Goal: Task Accomplishment & Management: Use online tool/utility

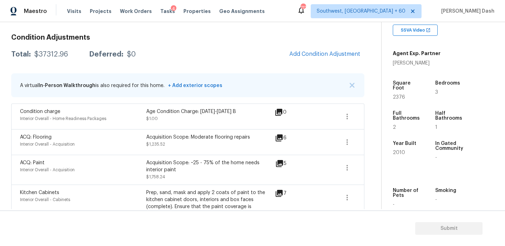
scroll to position [76, 0]
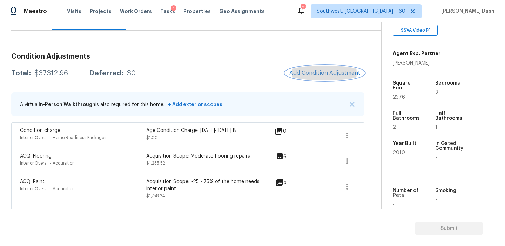
click at [313, 79] on button "Add Condition Adjustment" at bounding box center [324, 73] width 79 height 15
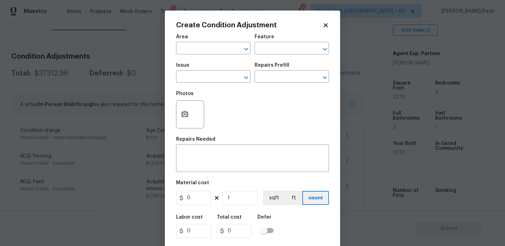
click at [213, 42] on div "Area" at bounding box center [213, 38] width 74 height 9
click at [213, 49] on input "text" at bounding box center [203, 48] width 55 height 11
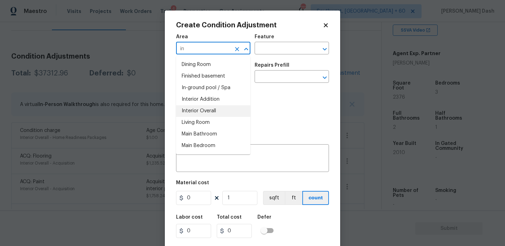
click at [203, 106] on li "Interior Overall" at bounding box center [213, 111] width 74 height 12
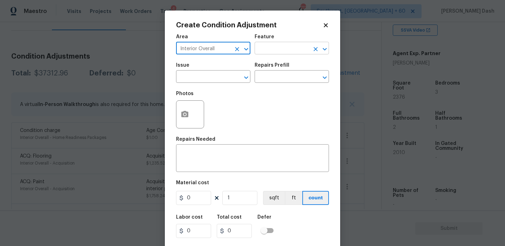
type input "Interior Overall"
click at [269, 46] on input "text" at bounding box center [282, 48] width 55 height 11
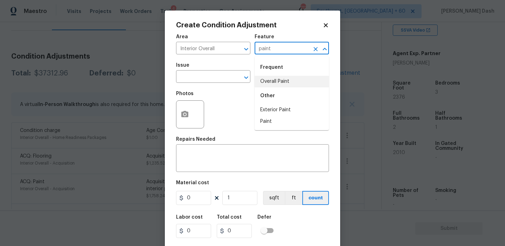
click at [284, 52] on input "paint" at bounding box center [282, 48] width 55 height 11
type input "paint"
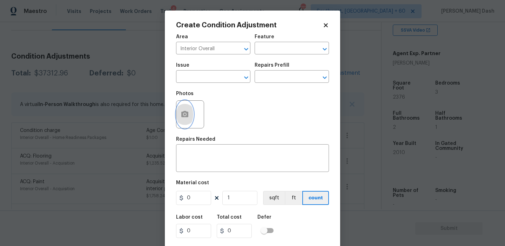
click at [181, 116] on icon "button" at bounding box center [184, 114] width 7 height 6
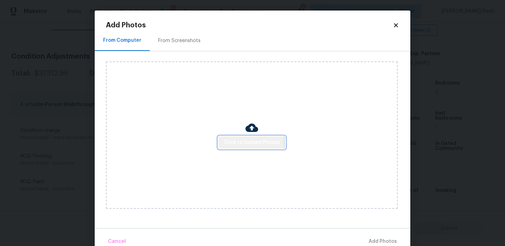
click at [231, 143] on span "Click to Upload Photos" at bounding box center [252, 142] width 56 height 9
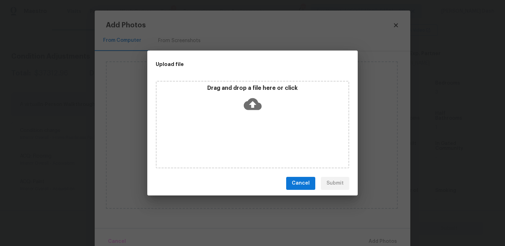
click at [220, 115] on div "Drag and drop a file here or click" at bounding box center [253, 125] width 194 height 88
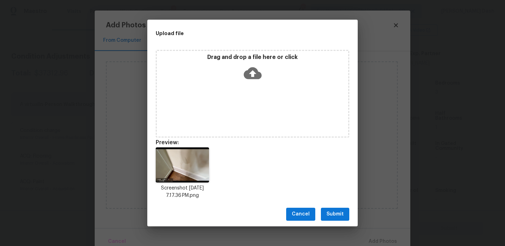
click at [329, 218] on span "Submit" at bounding box center [334, 214] width 17 height 9
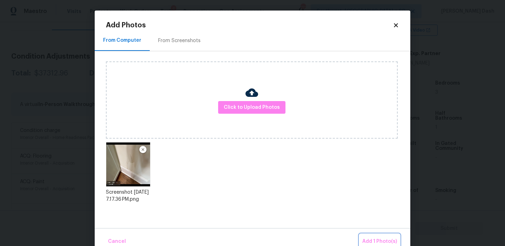
click at [367, 235] on button "Add 1 Photo(s)" at bounding box center [379, 241] width 40 height 15
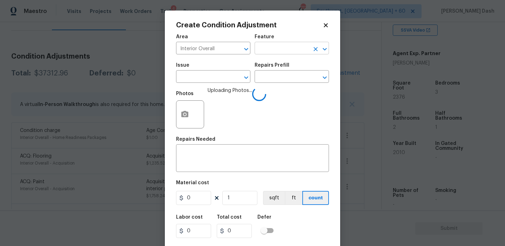
click at [277, 50] on input "text" at bounding box center [282, 48] width 55 height 11
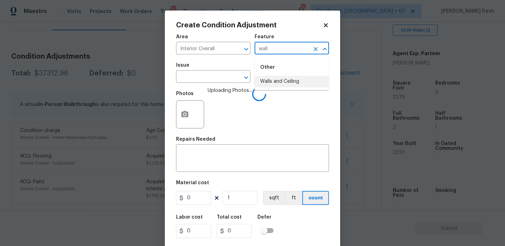
click at [262, 85] on li "Walls and Ceiling" at bounding box center [292, 82] width 74 height 12
type input "Walls and Ceiling"
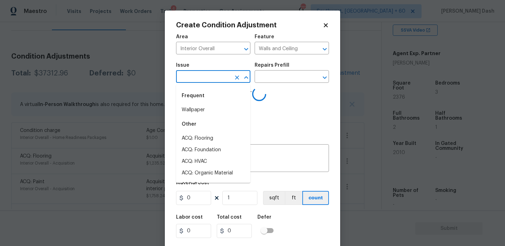
click at [216, 82] on input "text" at bounding box center [203, 77] width 55 height 11
type input "a"
type input "wall"
click at [201, 132] on div "Other" at bounding box center [213, 124] width 74 height 17
click at [200, 137] on li "ACQ: Flooring" at bounding box center [213, 139] width 74 height 12
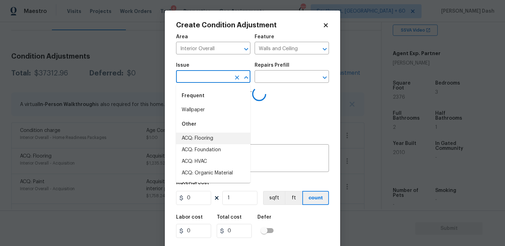
type input "ACQ: Flooring"
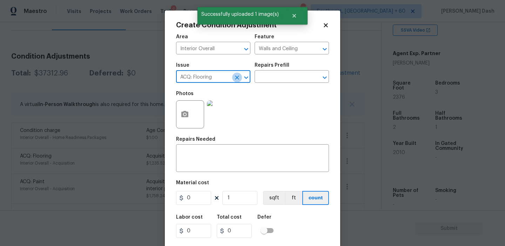
click at [235, 78] on icon "Clear" at bounding box center [237, 77] width 7 height 7
type input "w"
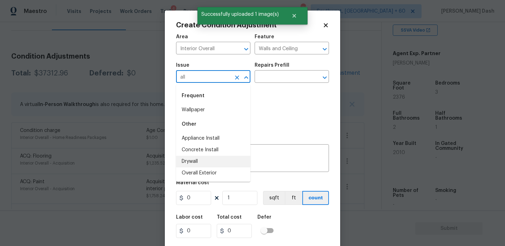
click at [202, 163] on li "Drywall" at bounding box center [213, 162] width 74 height 12
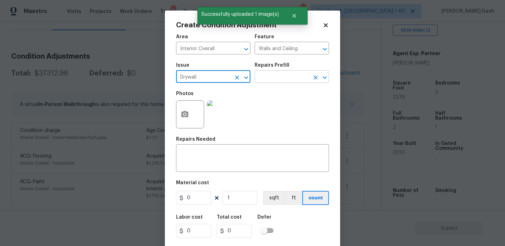
type input "Drywall"
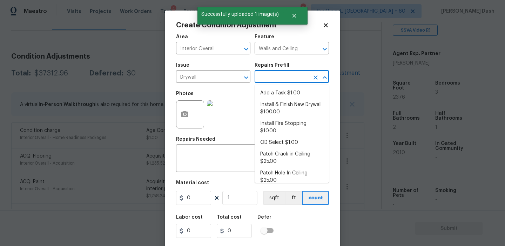
click at [263, 81] on input "text" at bounding box center [282, 77] width 55 height 11
click at [266, 102] on li "Install & Finish New Drywall $100.00" at bounding box center [292, 108] width 74 height 19
type textarea "Remove the existing damaged drywall and replace with new. Ensure that the new d…"
type input "100"
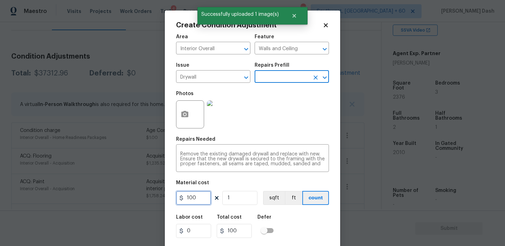
click at [195, 201] on input "100" at bounding box center [193, 198] width 35 height 14
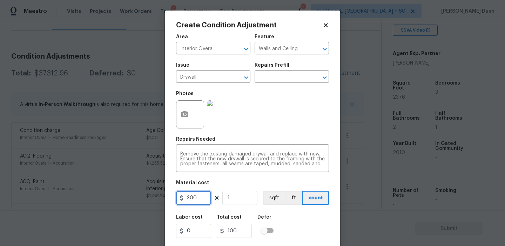
type input "300"
click at [290, 218] on div "Labor cost 0 Total cost 300 Defer" at bounding box center [252, 226] width 153 height 32
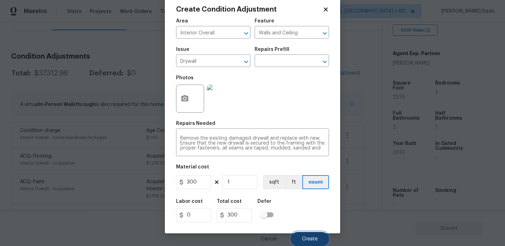
click at [308, 237] on span "Create" at bounding box center [310, 238] width 16 height 5
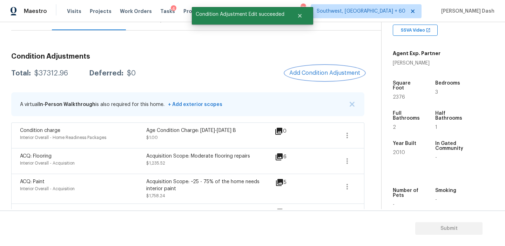
scroll to position [0, 0]
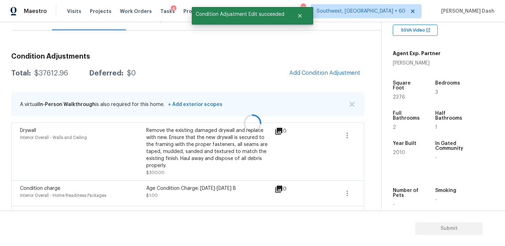
click at [330, 73] on div at bounding box center [252, 123] width 505 height 246
click at [330, 73] on span "Add Condition Adjustment" at bounding box center [324, 73] width 71 height 6
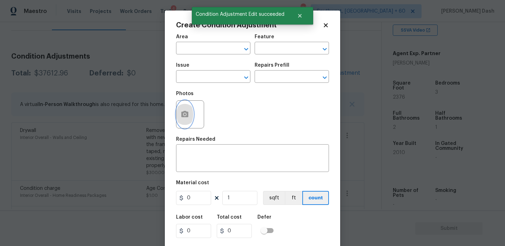
click at [184, 121] on button "button" at bounding box center [184, 114] width 17 height 27
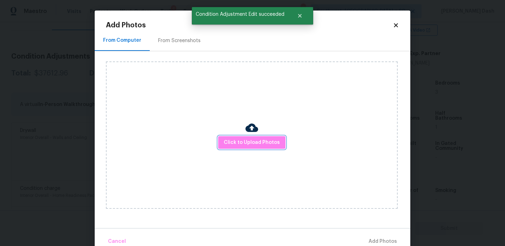
click at [233, 144] on span "Click to Upload Photos" at bounding box center [252, 142] width 56 height 9
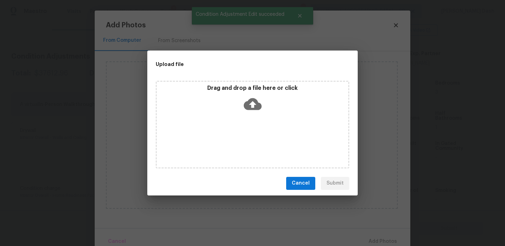
click at [233, 144] on div "Drag and drop a file here or click" at bounding box center [253, 125] width 194 height 88
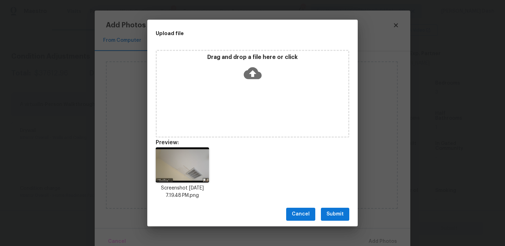
click at [347, 216] on button "Submit" at bounding box center [335, 214] width 28 height 13
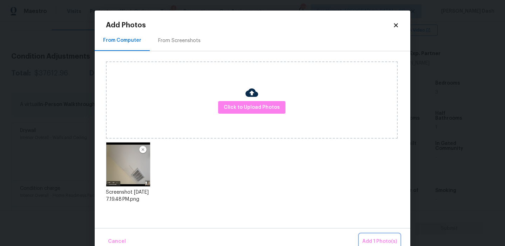
click at [380, 234] on button "Add 1 Photo(s)" at bounding box center [379, 241] width 40 height 15
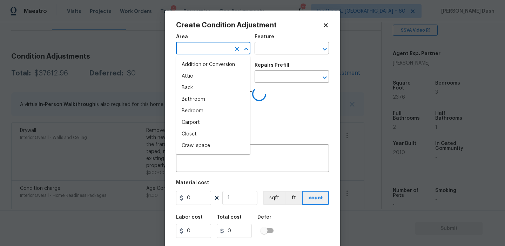
click at [224, 47] on input "text" at bounding box center [203, 48] width 55 height 11
click at [208, 109] on li "Interior Overall" at bounding box center [213, 111] width 74 height 12
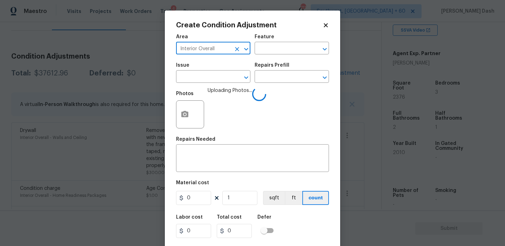
type input "Interior Overall"
click at [281, 42] on div "Feature" at bounding box center [292, 38] width 74 height 9
click at [276, 47] on input "text" at bounding box center [282, 48] width 55 height 11
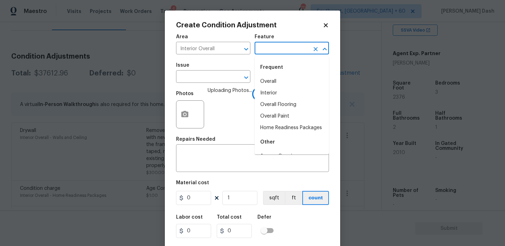
type input "a"
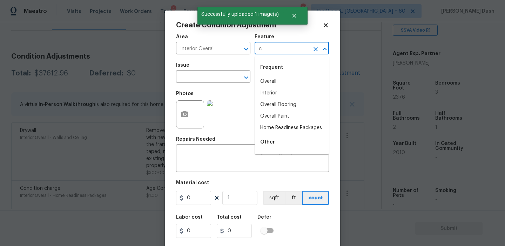
type input "cq"
click at [268, 86] on li "Overall" at bounding box center [292, 82] width 74 height 12
type input "Overall"
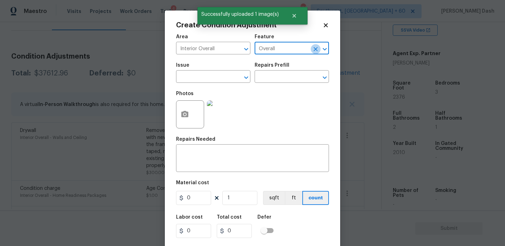
click at [314, 48] on icon "Clear" at bounding box center [316, 49] width 4 height 4
click at [287, 83] on li "Acquisition" at bounding box center [292, 82] width 74 height 12
click at [231, 79] on div "​" at bounding box center [213, 77] width 74 height 11
type input "Acquisition"
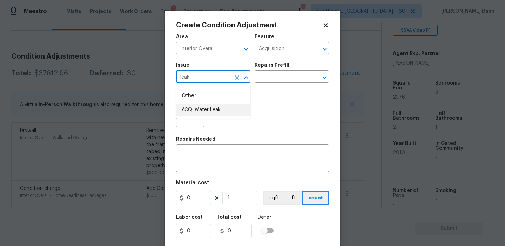
click at [216, 110] on li "ACQ: Water Leak" at bounding box center [213, 110] width 74 height 12
type input "ACQ: Water Leak"
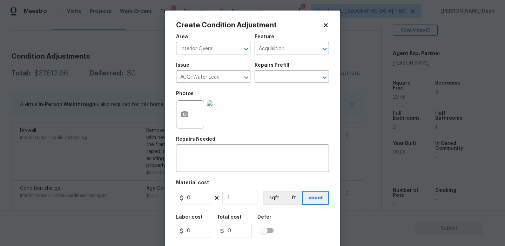
click at [276, 70] on div "Repairs Prefill" at bounding box center [292, 67] width 74 height 9
click at [276, 81] on input "text" at bounding box center [282, 77] width 55 height 11
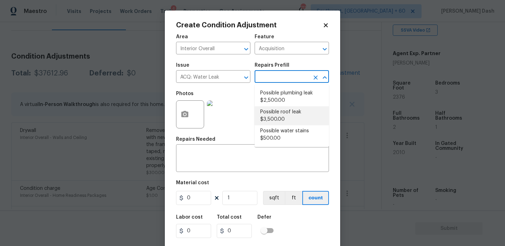
click at [274, 117] on li "Possible roof leak $3,500.00" at bounding box center [292, 115] width 74 height 19
type textarea "Acquisition Scope: Possible roof leak"
type input "3500"
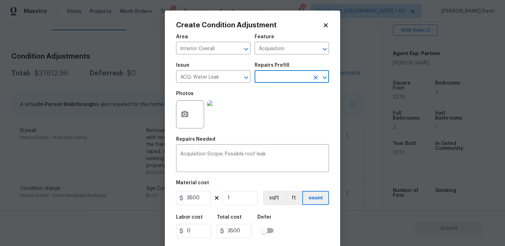
scroll to position [16, 0]
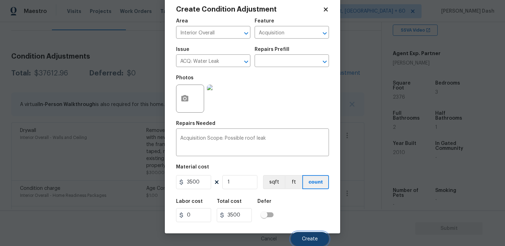
click at [300, 240] on button "Create" at bounding box center [310, 239] width 38 height 14
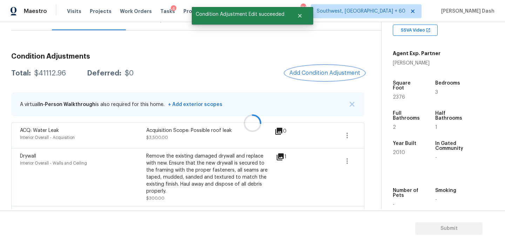
scroll to position [0, 0]
click at [327, 69] on div at bounding box center [252, 123] width 505 height 246
click at [327, 70] on span "Add Condition Adjustment" at bounding box center [324, 73] width 71 height 6
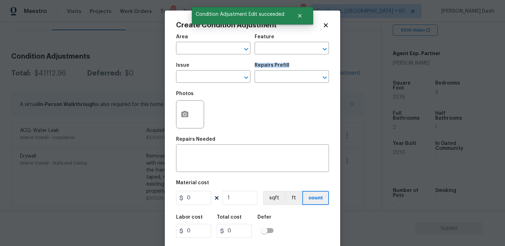
click at [327, 69] on div "Repairs Prefill" at bounding box center [292, 67] width 74 height 9
click at [187, 107] on button "button" at bounding box center [184, 114] width 17 height 27
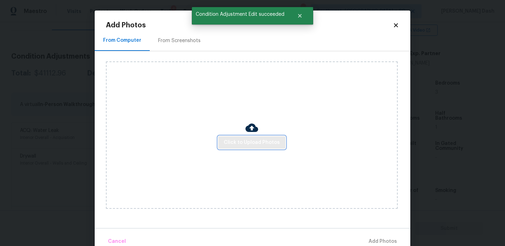
click at [226, 137] on button "Click to Upload Photos" at bounding box center [251, 142] width 67 height 13
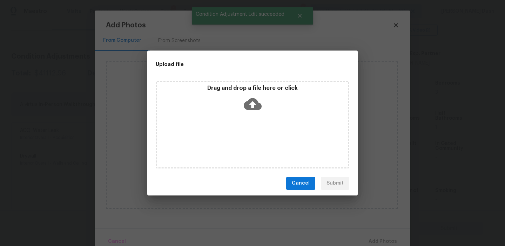
click at [226, 137] on div "Drag and drop a file here or click" at bounding box center [253, 125] width 194 height 88
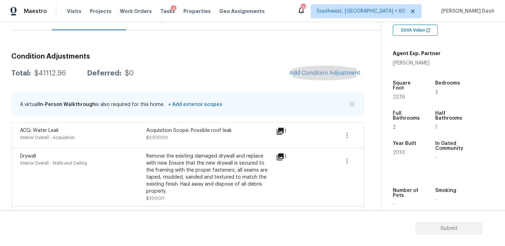
click at [55, 71] on div "$41112.96" at bounding box center [50, 73] width 32 height 7
copy div "$41112.96"
click at [34, 25] on div "Questions" at bounding box center [31, 19] width 41 height 21
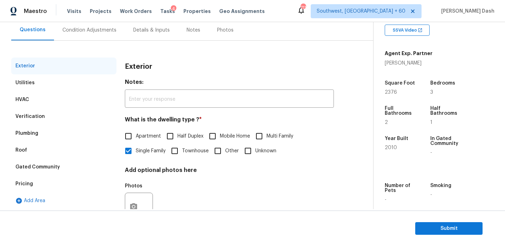
scroll to position [77, 0]
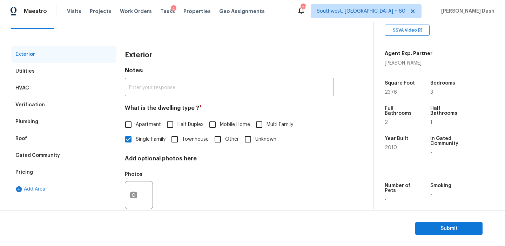
click at [34, 169] on div "Pricing" at bounding box center [63, 172] width 105 height 17
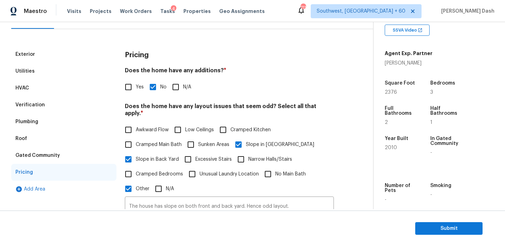
scroll to position [152, 0]
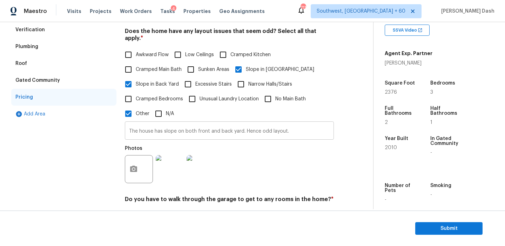
click at [188, 132] on input "The house has slope on both front and back yard. Hence odd layout." at bounding box center [229, 131] width 209 height 16
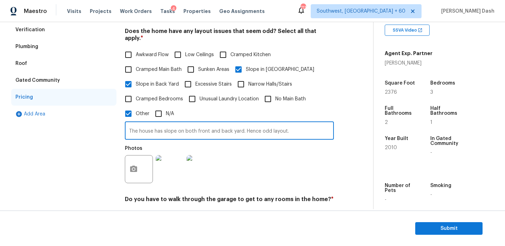
click at [190, 128] on input "The house has slope on both front and back yard. Hence odd layout." at bounding box center [229, 131] width 209 height 16
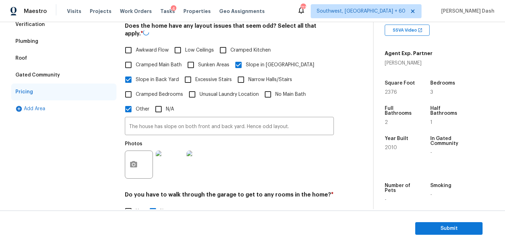
click at [47, 21] on div "Maestro Visits Projects Work Orders Tasks 4 Properties Geo Assignments 711 Sout…" at bounding box center [252, 11] width 505 height 22
click at [46, 25] on div "Verification" at bounding box center [63, 24] width 105 height 17
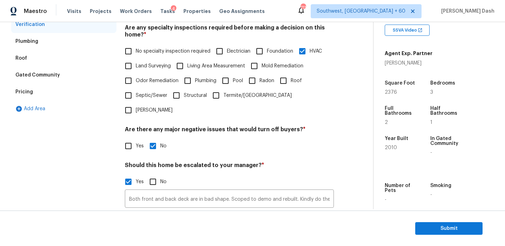
scroll to position [201, 0]
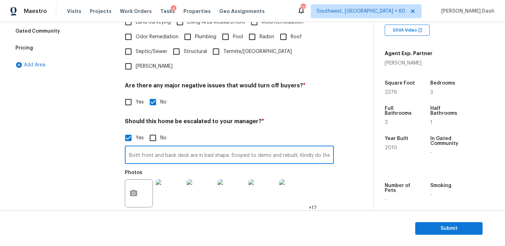
click at [190, 147] on input "Both front and back deck are in bad shape. Scoped to demo and rebuilt. Kindly d…" at bounding box center [229, 155] width 209 height 16
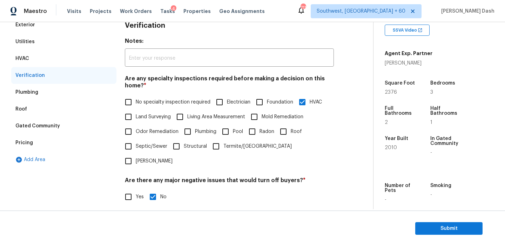
scroll to position [0, 0]
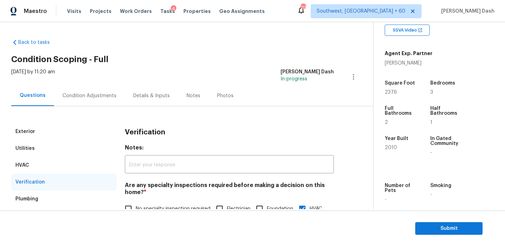
click at [79, 93] on div "Condition Adjustments" at bounding box center [89, 95] width 54 height 7
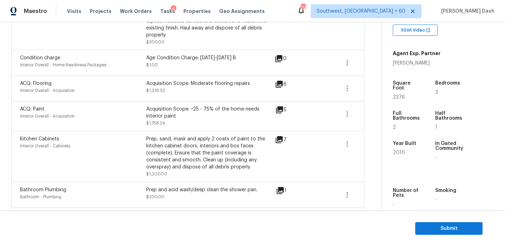
scroll to position [234, 0]
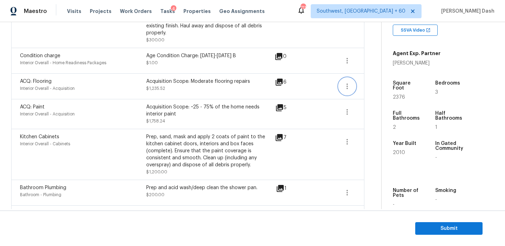
click at [346, 83] on icon "button" at bounding box center [346, 86] width 1 height 6
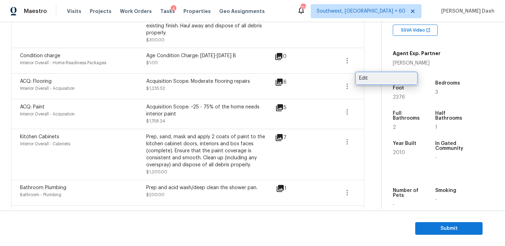
click at [368, 79] on div "Edit" at bounding box center [386, 78] width 55 height 7
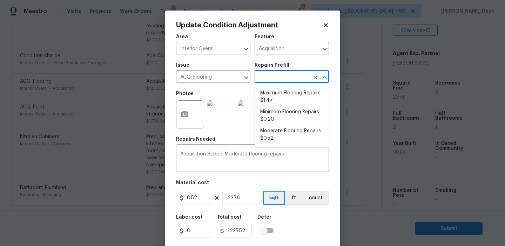
click at [295, 76] on input "text" at bounding box center [282, 77] width 55 height 11
click at [268, 134] on li "Moderate Flooring Repairs $0.52" at bounding box center [292, 134] width 74 height 19
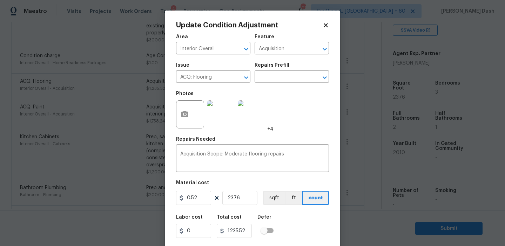
click at [291, 222] on div "Labor cost 0 Total cost 1235.52 Defer" at bounding box center [252, 226] width 153 height 32
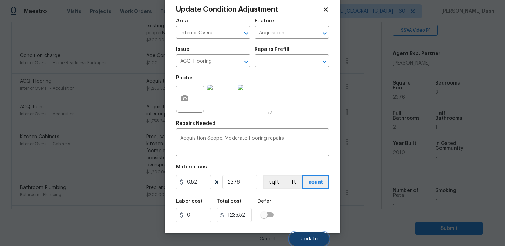
click at [309, 237] on span "Update" at bounding box center [309, 238] width 17 height 5
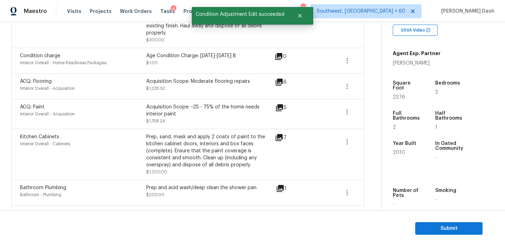
scroll to position [0, 0]
click at [343, 108] on icon "button" at bounding box center [347, 112] width 8 height 8
click at [361, 100] on link "Edit" at bounding box center [387, 104] width 60 height 11
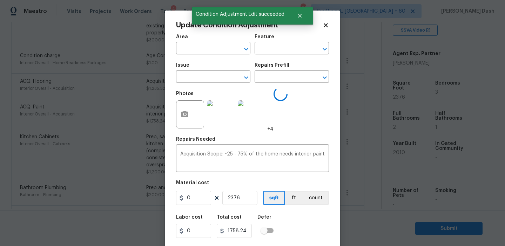
type input "Interior Overall"
type input "Acquisition"
type input "ACQ: Paint"
type input "0.74"
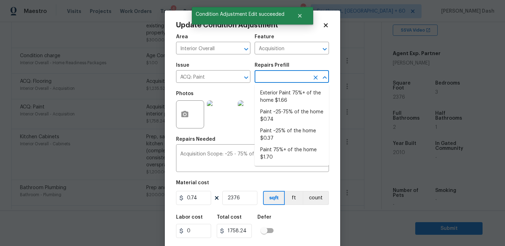
click at [297, 75] on input "text" at bounding box center [282, 77] width 55 height 11
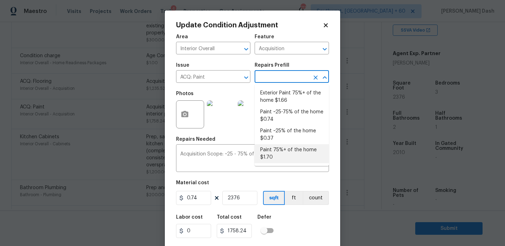
click at [281, 148] on li "Paint 75%+ of the home $1.70" at bounding box center [292, 153] width 74 height 19
type textarea "Acquisition Scope: 75%+ of the home will likely require interior paint"
type input "1.7"
type input "4039.2"
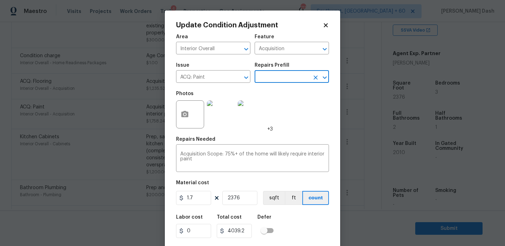
click at [300, 224] on div "Labor cost 0 Total cost 4039.2 Defer" at bounding box center [252, 226] width 153 height 32
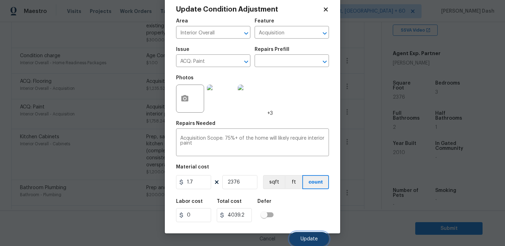
click at [304, 235] on button "Update" at bounding box center [309, 239] width 40 height 14
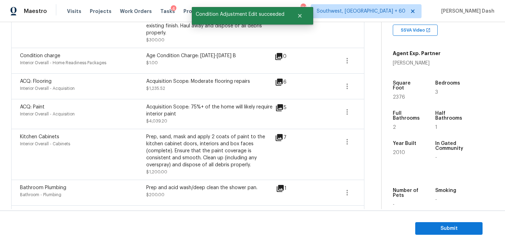
scroll to position [0, 0]
click at [346, 109] on icon "button" at bounding box center [346, 112] width 1 height 6
click at [369, 104] on div "Edit" at bounding box center [386, 103] width 55 height 7
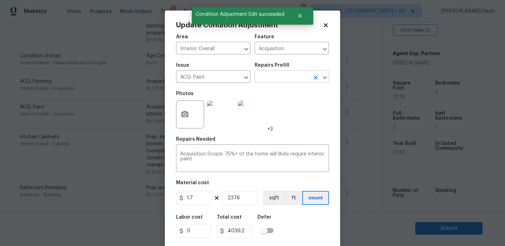
click at [278, 73] on input "text" at bounding box center [282, 77] width 55 height 11
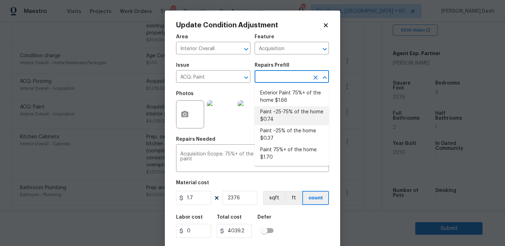
click at [281, 119] on li "Paint ~25-75% of the home $0.74" at bounding box center [292, 115] width 74 height 19
type textarea "Acquisition Scope: ~25 - 75% of the home needs interior paint"
type input "0.74"
type input "1758.24"
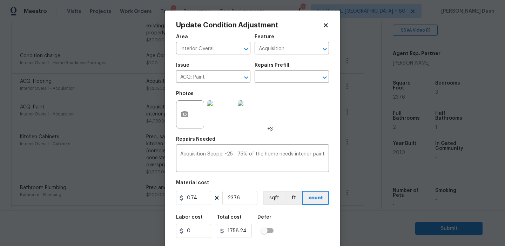
click at [292, 228] on div "Labor cost 0 Total cost 1758.24 Defer" at bounding box center [252, 226] width 153 height 32
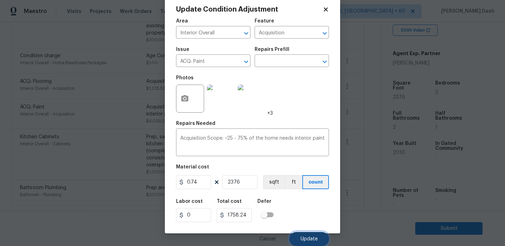
click at [310, 237] on span "Update" at bounding box center [309, 238] width 17 height 5
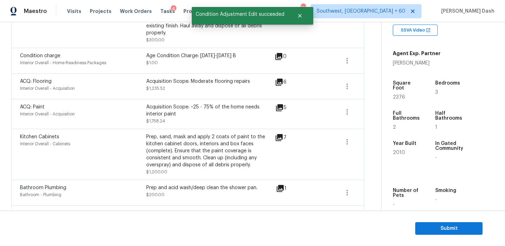
scroll to position [0, 0]
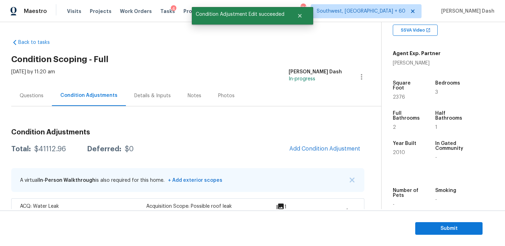
click at [53, 149] on div "$41112.96" at bounding box center [50, 149] width 32 height 7
copy div "$41112.96"
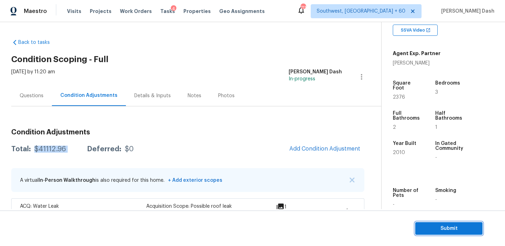
click at [432, 230] on span "Submit" at bounding box center [449, 228] width 56 height 9
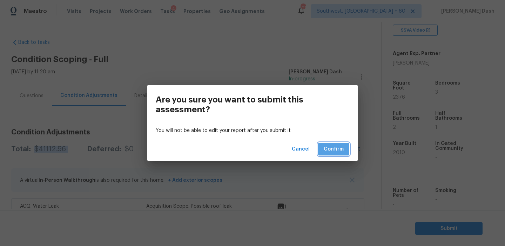
click at [335, 152] on span "Confirm" at bounding box center [334, 149] width 20 height 9
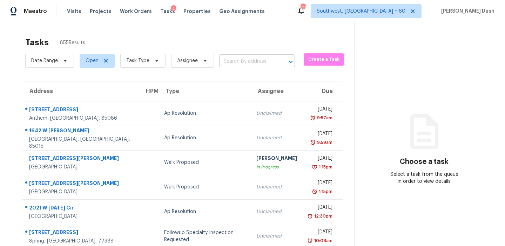
click at [221, 62] on input "text" at bounding box center [247, 61] width 56 height 11
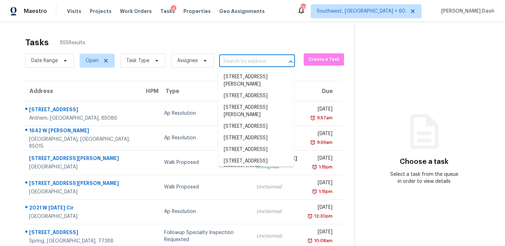
paste input "283 Summer Ranch Dr, Fuquay Varina, NC 27526"
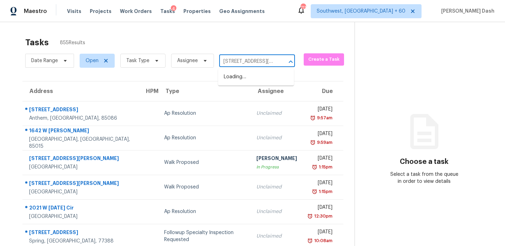
scroll to position [0, 60]
type input "283 Summer Ranch Dr, Fuquay Varina, NC 27526"
click at [249, 64] on input "text" at bounding box center [247, 61] width 56 height 11
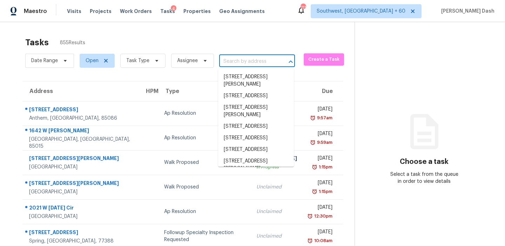
click at [249, 64] on input "text" at bounding box center [247, 61] width 56 height 11
paste input "283 Summer Ranch Dr, Fuquay Varina, NC 27526"
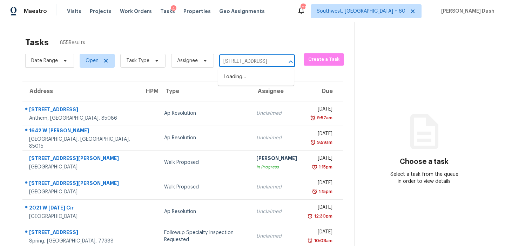
type input "283 Summer Ranch Dr, Fuquay Varina, NC"
click at [243, 81] on li "283 Summer Ranch Dr, Fuquay Varina, NC 27526" at bounding box center [256, 80] width 76 height 19
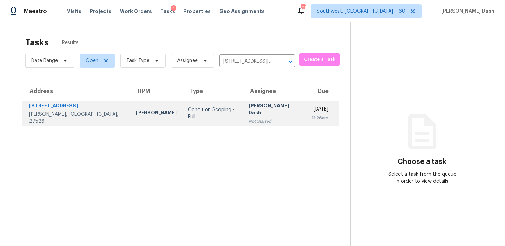
click at [182, 105] on td "Condition Scoping - Full" at bounding box center [212, 113] width 61 height 25
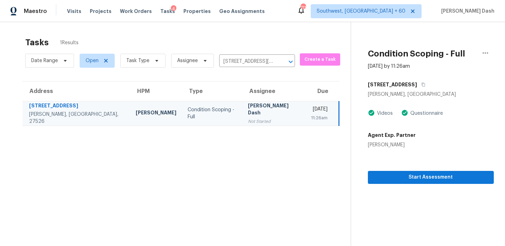
click at [417, 168] on div "Start Assessment" at bounding box center [431, 165] width 126 height 35
click at [417, 181] on span "Start Assessment" at bounding box center [430, 177] width 115 height 9
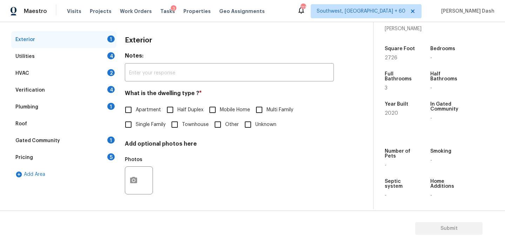
scroll to position [176, 0]
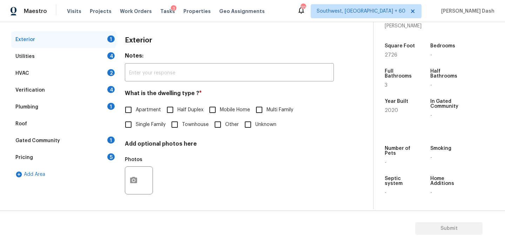
click at [141, 132] on div "Exterior Notes: ​ What is the dwelling type ? * Apartment Half Duplex Mobile Ho…" at bounding box center [229, 119] width 209 height 176
click at [142, 121] on span "Single Family" at bounding box center [151, 124] width 30 height 7
click at [136, 121] on input "Single Family" at bounding box center [128, 124] width 15 height 15
checkbox input "true"
click at [99, 53] on div "Utilities 4" at bounding box center [63, 56] width 105 height 17
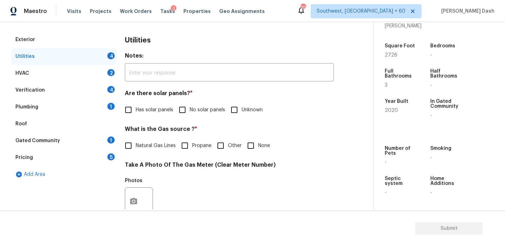
click at [184, 107] on input "No solar panels" at bounding box center [182, 109] width 15 height 15
checkbox input "true"
click at [225, 143] on input "Other" at bounding box center [220, 145] width 15 height 15
checkbox input "true"
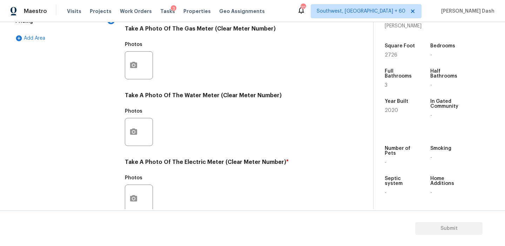
scroll to position [282, 0]
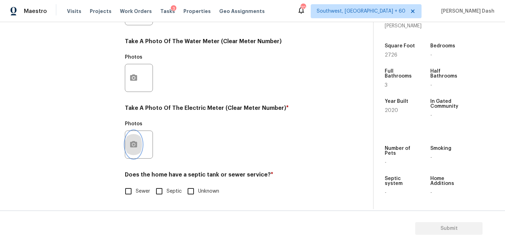
click at [134, 140] on icon "button" at bounding box center [133, 144] width 8 height 8
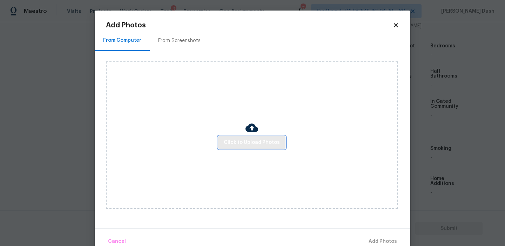
click at [261, 144] on span "Click to Upload Photos" at bounding box center [252, 142] width 56 height 9
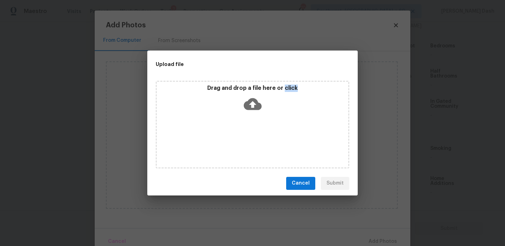
click at [261, 144] on div "Drag and drop a file here or click" at bounding box center [253, 125] width 194 height 88
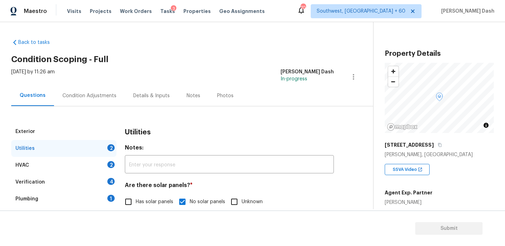
scroll to position [176, 0]
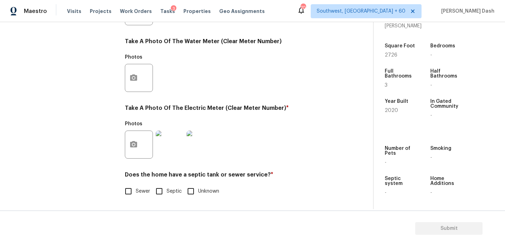
click at [128, 190] on input "Sewer" at bounding box center [128, 191] width 15 height 15
checkbox input "true"
click at [107, 154] on div "Exterior Utilities HVAC 2 Verification 4 Plumbing 1 Roof Gated Community 1 Pric…" at bounding box center [63, 24] width 105 height 366
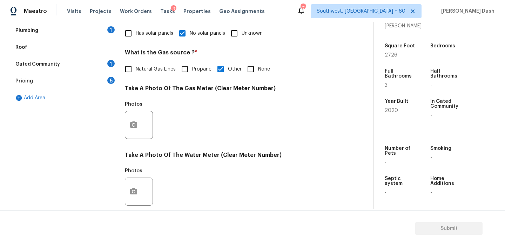
scroll to position [87, 0]
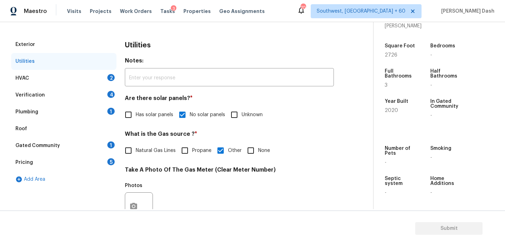
click at [103, 76] on div "HVAC 2" at bounding box center [63, 78] width 105 height 17
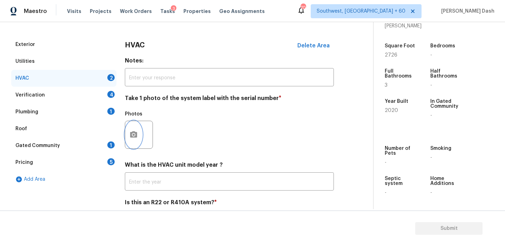
click at [130, 127] on button "button" at bounding box center [133, 134] width 17 height 27
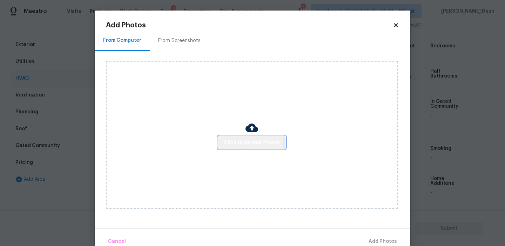
click at [222, 144] on button "Click to Upload Photos" at bounding box center [251, 142] width 67 height 13
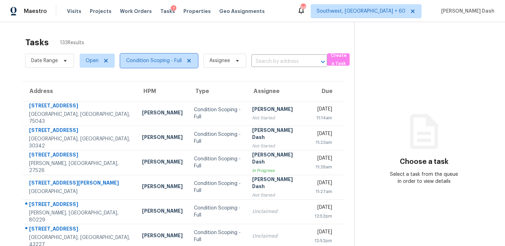
drag, startPoint x: 0, startPoint y: 0, endPoint x: 156, endPoint y: 55, distance: 165.1
click at [156, 55] on span "Condition Scoping - Full" at bounding box center [159, 61] width 78 height 14
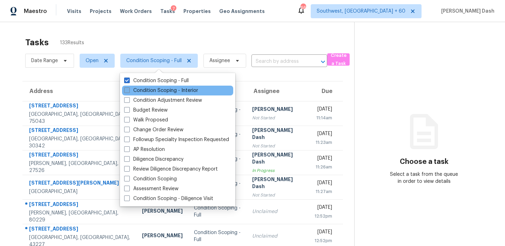
click at [168, 90] on label "Condition Scoping - Interior" at bounding box center [161, 90] width 74 height 7
click at [129, 90] on input "Condition Scoping - Interior" at bounding box center [126, 89] width 5 height 5
checkbox input "true"
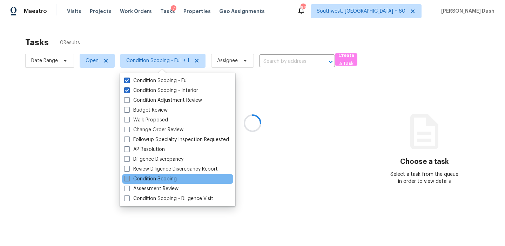
click at [165, 177] on label "Condition Scoping" at bounding box center [150, 178] width 53 height 7
click at [129, 177] on input "Condition Scoping" at bounding box center [126, 177] width 5 height 5
checkbox input "true"
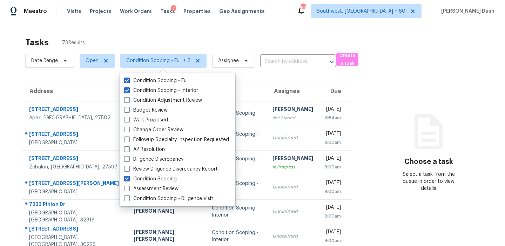
click at [150, 26] on div "Tasks 178 Results Date Range Open Condition Scoping - Full + 2 Assignee ​ Creat…" at bounding box center [252, 193] width 505 height 343
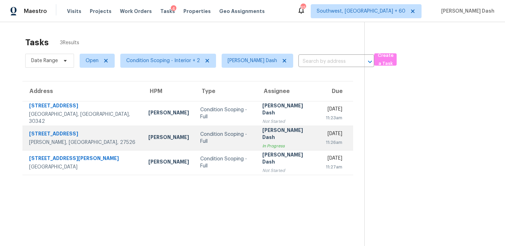
click at [231, 139] on td "Condition Scoping - Full" at bounding box center [226, 138] width 62 height 25
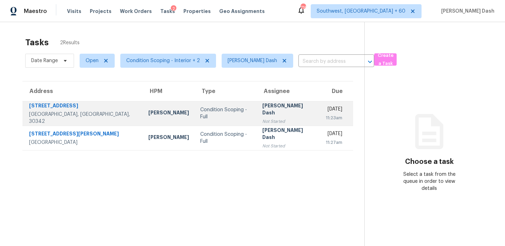
click at [149, 113] on div "[PERSON_NAME]" at bounding box center [168, 113] width 41 height 9
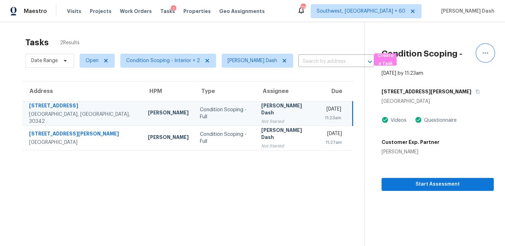
click at [485, 51] on icon "button" at bounding box center [485, 53] width 8 height 8
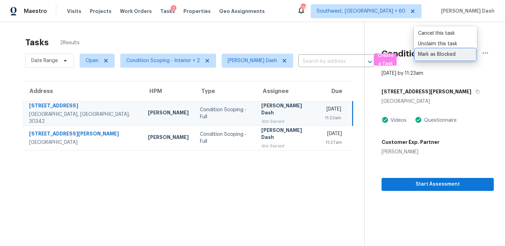
click at [432, 55] on div "Mark as Blocked" at bounding box center [445, 54] width 55 height 7
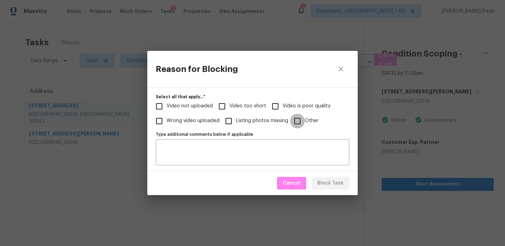
click at [292, 123] on input "Other" at bounding box center [297, 121] width 15 height 15
checkbox input "true"
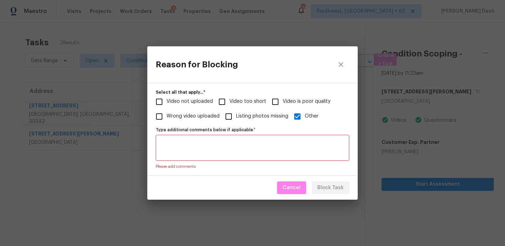
click at [281, 152] on textarea "Type additional comments below if applicable   *" at bounding box center [252, 147] width 185 height 15
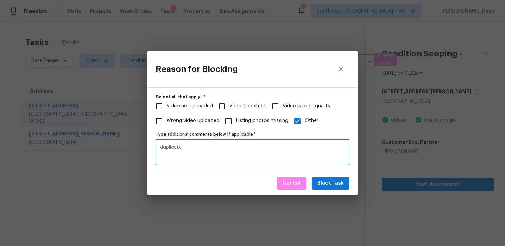
type textarea "duplicate"
click at [340, 185] on span "Block Task" at bounding box center [330, 183] width 26 height 9
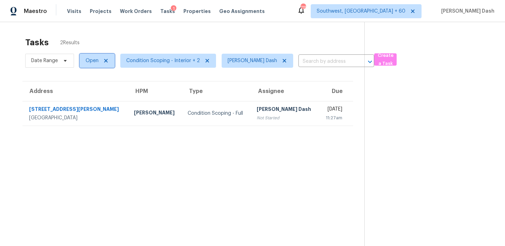
click at [96, 58] on span "Open" at bounding box center [92, 60] width 13 height 7
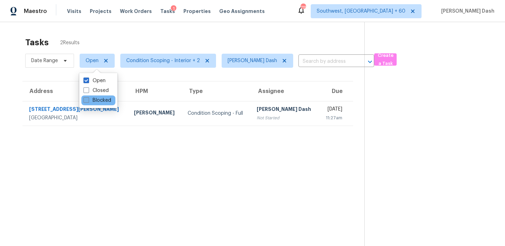
click at [103, 100] on label "Blocked" at bounding box center [97, 100] width 28 height 7
click at [88, 100] on input "Blocked" at bounding box center [85, 99] width 5 height 5
checkbox input "true"
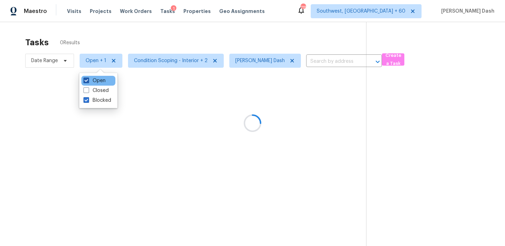
click at [101, 80] on label "Open" at bounding box center [94, 80] width 22 height 7
click at [88, 80] on input "Open" at bounding box center [85, 79] width 5 height 5
checkbox input "false"
click at [127, 38] on div at bounding box center [252, 123] width 505 height 246
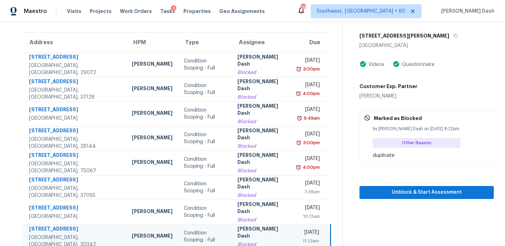
scroll to position [82, 0]
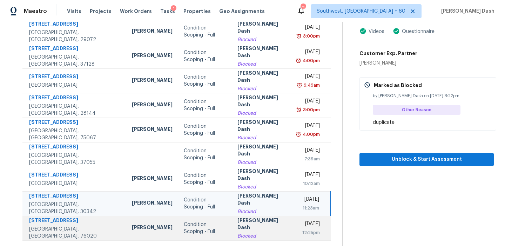
click at [79, 217] on td "2960 Flat Rock Rd Azle, TX, 76020" at bounding box center [74, 228] width 104 height 25
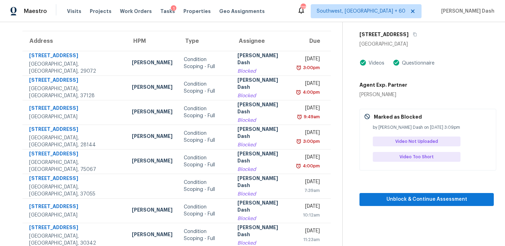
scroll to position [0, 0]
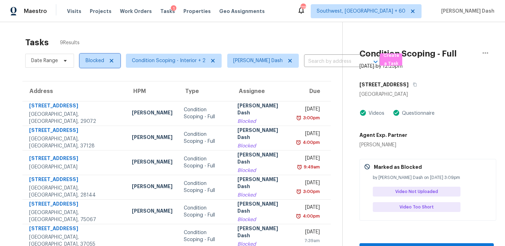
click at [101, 58] on span "Blocked" at bounding box center [95, 60] width 19 height 7
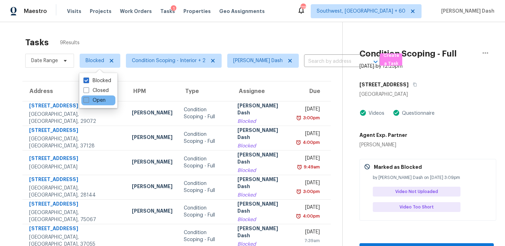
click at [99, 99] on label "Open" at bounding box center [94, 100] width 22 height 7
click at [88, 99] on input "Open" at bounding box center [85, 99] width 5 height 5
checkbox input "true"
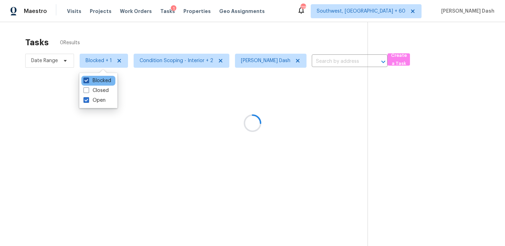
click at [102, 79] on label "Blocked" at bounding box center [97, 80] width 28 height 7
click at [88, 79] on input "Blocked" at bounding box center [85, 79] width 5 height 5
checkbox input "false"
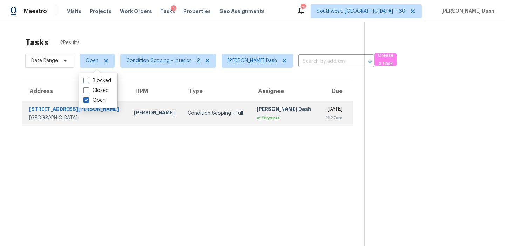
click at [199, 112] on div "Condition Scoping - Full" at bounding box center [217, 113] width 58 height 7
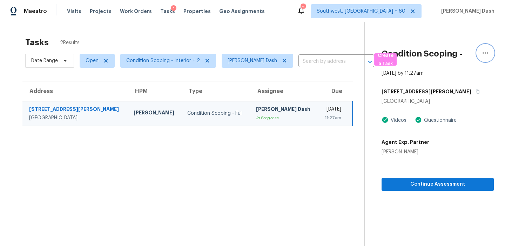
click at [480, 55] on button "button" at bounding box center [485, 53] width 17 height 17
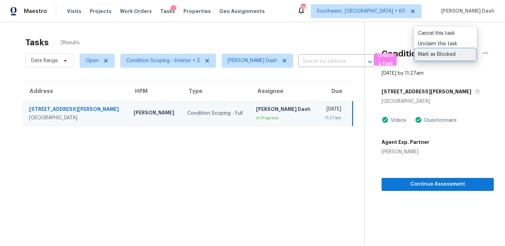
click at [436, 54] on div "Mark as Blocked" at bounding box center [445, 54] width 55 height 7
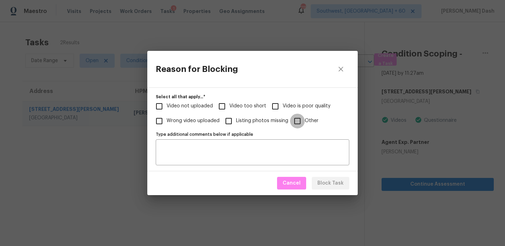
click at [298, 123] on input "Other" at bounding box center [297, 121] width 15 height 15
checkbox input "true"
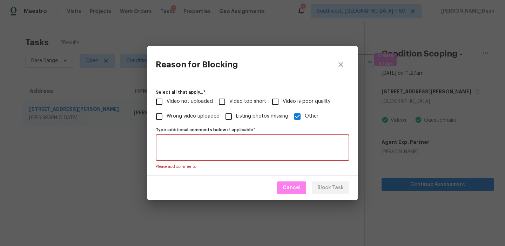
click at [289, 149] on textarea "Type additional comments below if applicable   *" at bounding box center [252, 147] width 185 height 15
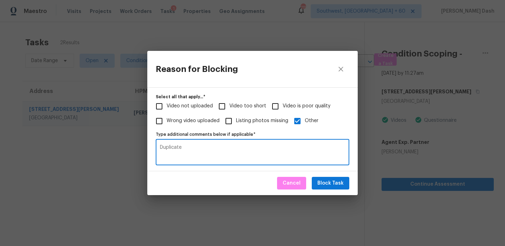
type textarea "Duplicate"
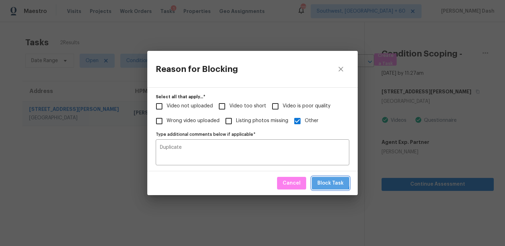
click at [326, 181] on span "Block Task" at bounding box center [330, 183] width 26 height 9
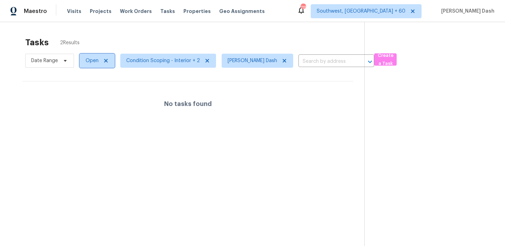
click at [93, 59] on span "Open" at bounding box center [92, 60] width 13 height 7
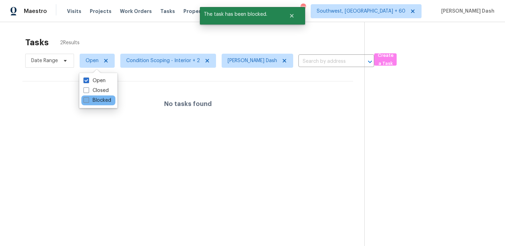
click at [95, 98] on label "Blocked" at bounding box center [97, 100] width 28 height 7
click at [88, 98] on input "Blocked" at bounding box center [85, 99] width 5 height 5
checkbox input "true"
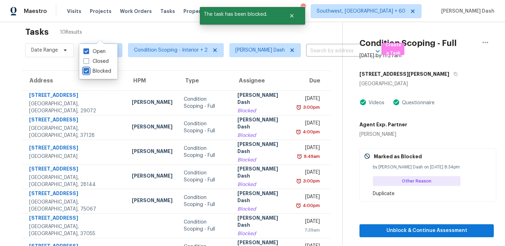
scroll to position [106, 0]
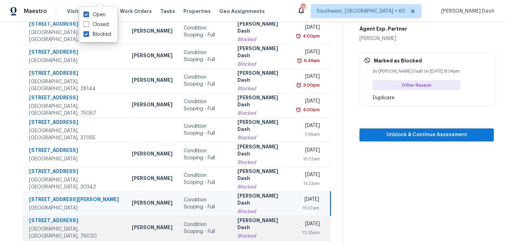
click at [251, 231] on div "[PERSON_NAME] Dash" at bounding box center [261, 225] width 49 height 16
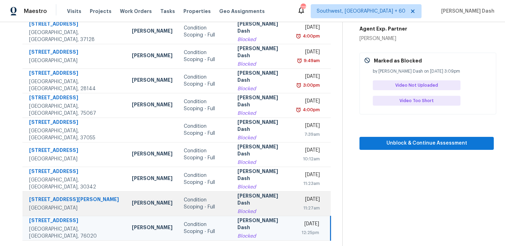
click at [261, 205] on div "[PERSON_NAME] Dash" at bounding box center [261, 200] width 49 height 16
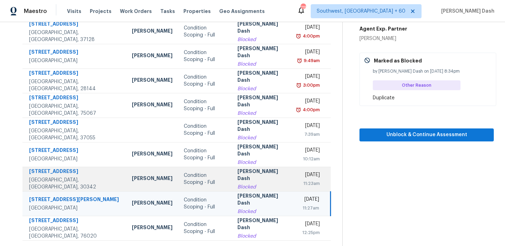
click at [262, 178] on div "[PERSON_NAME] Dash" at bounding box center [261, 176] width 49 height 16
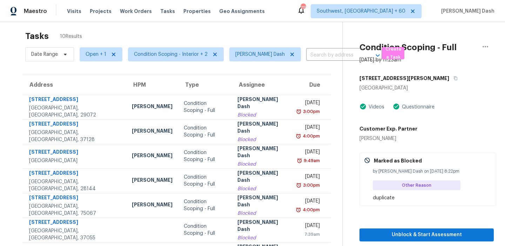
scroll to position [0, 0]
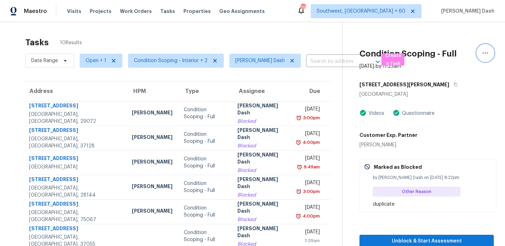
click at [486, 57] on icon "button" at bounding box center [485, 53] width 8 height 8
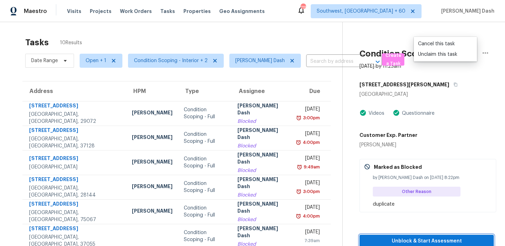
click at [415, 240] on span "Unblock & Start Assessment" at bounding box center [426, 241] width 123 height 9
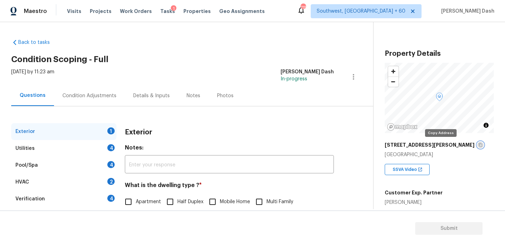
click at [477, 145] on button "button" at bounding box center [480, 145] width 6 height 6
click at [479, 145] on icon "button" at bounding box center [481, 145] width 4 height 4
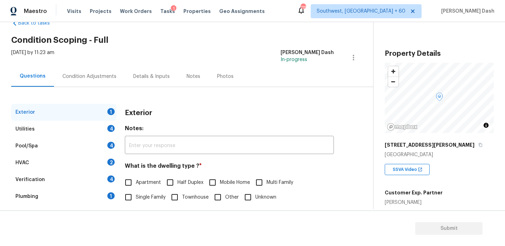
scroll to position [31, 0]
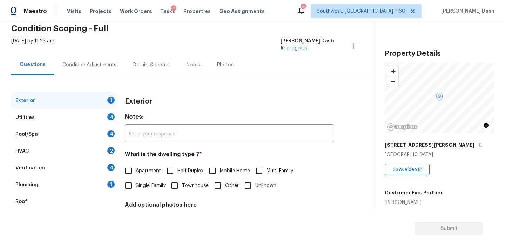
click at [144, 171] on span "Apartment" at bounding box center [148, 170] width 25 height 7
click at [136, 171] on input "Apartment" at bounding box center [128, 170] width 15 height 15
checkbox input "true"
click at [107, 113] on div "Utilities 4" at bounding box center [63, 117] width 105 height 17
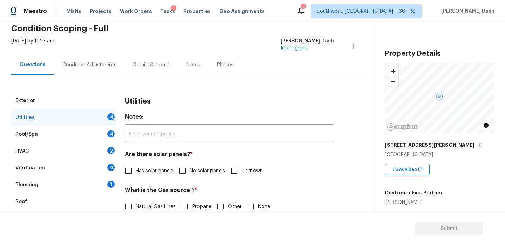
scroll to position [88, 0]
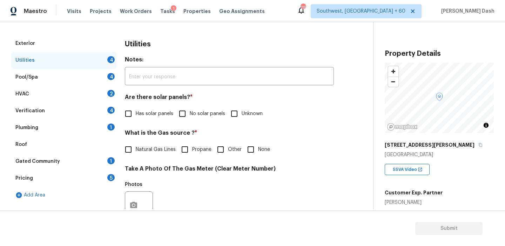
click at [196, 113] on span "No solar panels" at bounding box center [207, 113] width 35 height 7
click at [190, 113] on input "No solar panels" at bounding box center [182, 113] width 15 height 15
checkbox input "true"
click at [148, 146] on label "Natural Gas Lines" at bounding box center [148, 150] width 55 height 15
click at [136, 146] on input "Natural Gas Lines" at bounding box center [128, 150] width 15 height 15
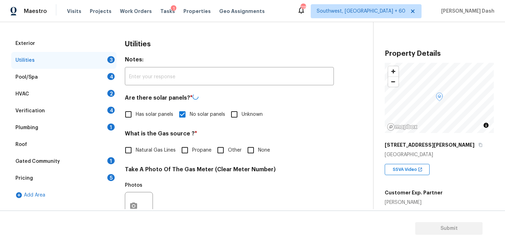
checkbox input "true"
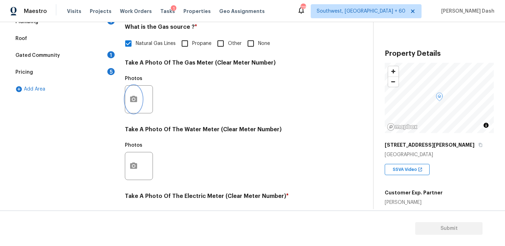
click at [137, 97] on icon "button" at bounding box center [133, 99] width 8 height 8
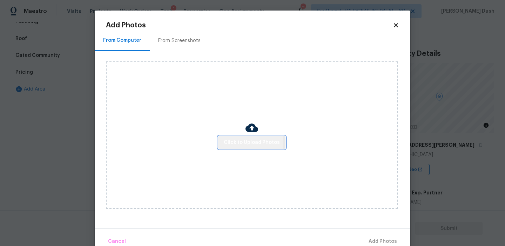
click at [235, 143] on span "Click to Upload Photos" at bounding box center [252, 142] width 56 height 9
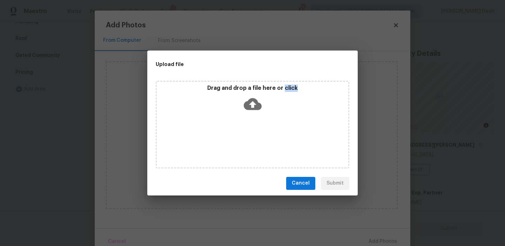
click at [235, 143] on div "Drag and drop a file here or click" at bounding box center [253, 125] width 194 height 88
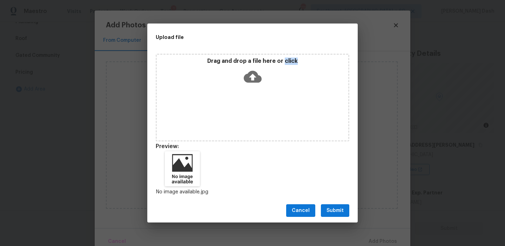
click at [339, 214] on span "Submit" at bounding box center [334, 210] width 17 height 9
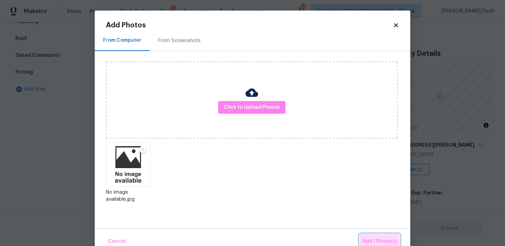
click at [376, 235] on button "Add 1 Photo(s)" at bounding box center [379, 241] width 40 height 15
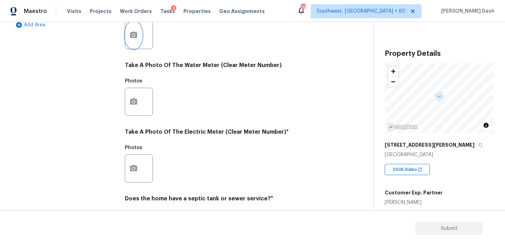
scroll to position [282, 0]
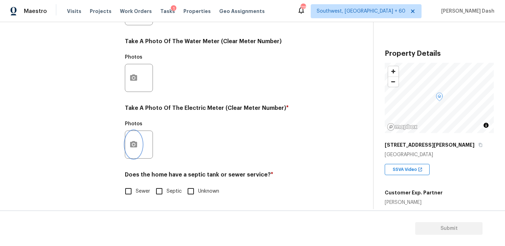
click at [131, 140] on button "button" at bounding box center [133, 144] width 17 height 27
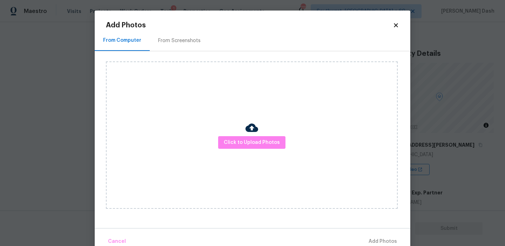
click at [229, 132] on div "Click to Upload Photos" at bounding box center [252, 134] width 292 height 147
click at [229, 140] on span "Click to Upload Photos" at bounding box center [252, 142] width 56 height 9
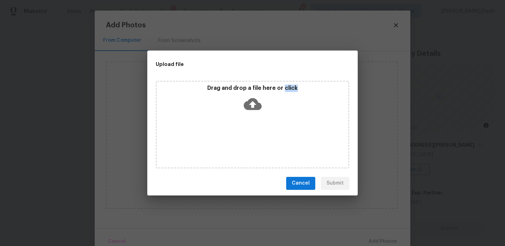
click at [229, 140] on div "Drag and drop a file here or click" at bounding box center [253, 125] width 194 height 88
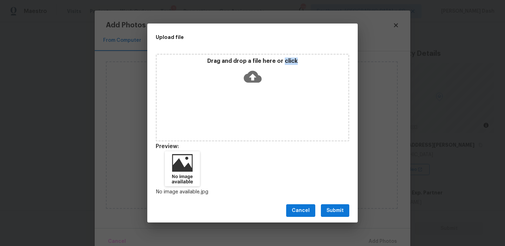
click at [336, 210] on span "Submit" at bounding box center [334, 210] width 17 height 9
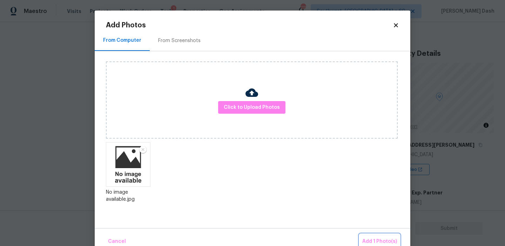
click at [377, 239] on span "Add 1 Photo(s)" at bounding box center [379, 241] width 35 height 9
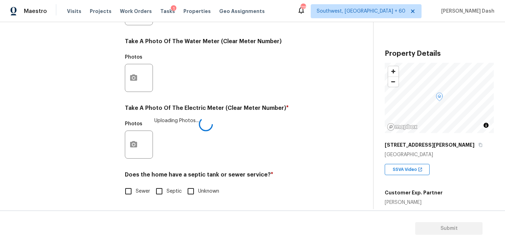
click at [131, 192] on input "Sewer" at bounding box center [128, 191] width 15 height 15
checkbox input "true"
click at [102, 156] on div "Exterior Utilities 1 Pool/Spa 4 HVAC 2 Verification 4 Plumbing 1 Roof Gated Com…" at bounding box center [63, 24] width 105 height 366
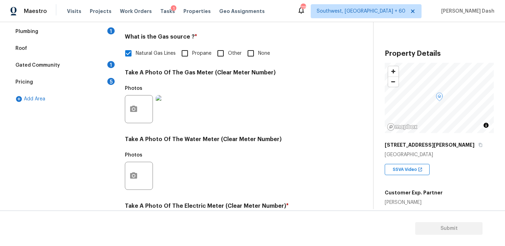
scroll to position [102, 0]
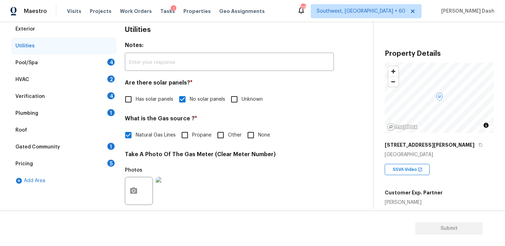
click at [97, 63] on div "Pool/Spa 4" at bounding box center [63, 62] width 105 height 17
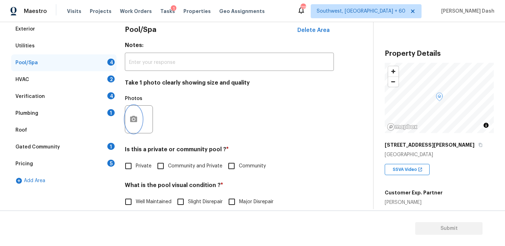
click at [133, 117] on icon "button" at bounding box center [133, 119] width 7 height 6
click at [323, 30] on span "Delete Area" at bounding box center [313, 30] width 32 height 6
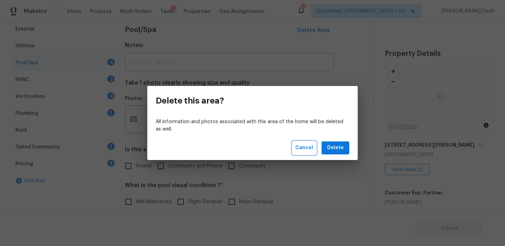
click at [312, 149] on span "Cancel" at bounding box center [304, 147] width 18 height 9
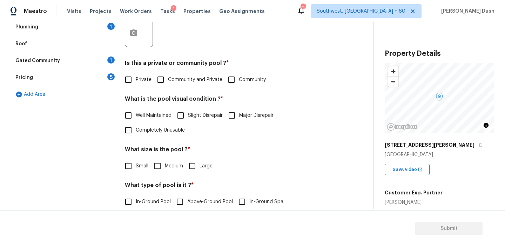
scroll to position [86, 0]
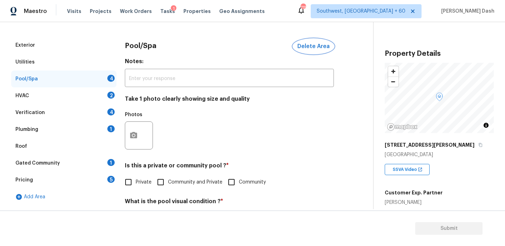
click at [316, 44] on span "Delete Area" at bounding box center [313, 46] width 32 height 6
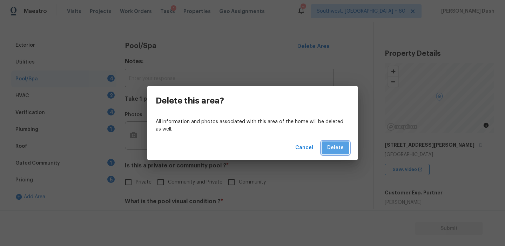
click at [337, 151] on span "Delete" at bounding box center [335, 147] width 16 height 9
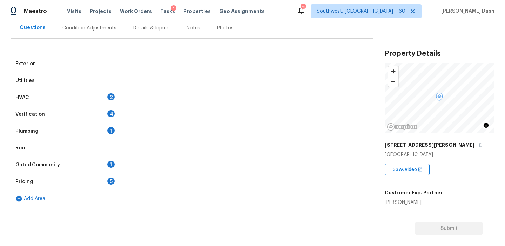
click at [65, 96] on div "HVAC 2" at bounding box center [63, 97] width 105 height 17
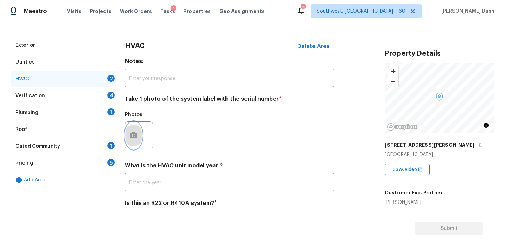
click at [133, 130] on button "button" at bounding box center [133, 135] width 17 height 27
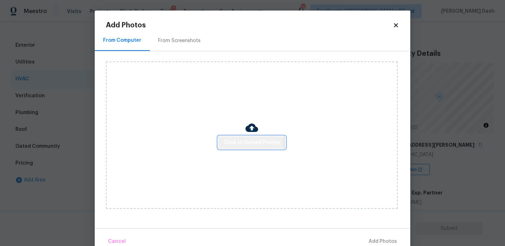
click at [243, 143] on span "Click to Upload Photos" at bounding box center [252, 142] width 56 height 9
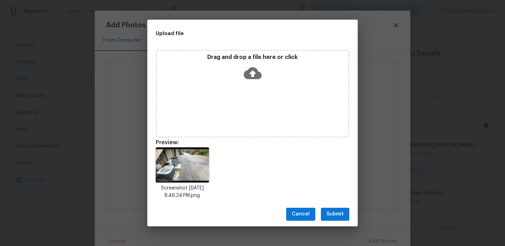
drag, startPoint x: 336, startPoint y: 212, endPoint x: 357, endPoint y: 223, distance: 24.5
click at [336, 212] on span "Submit" at bounding box center [334, 214] width 17 height 9
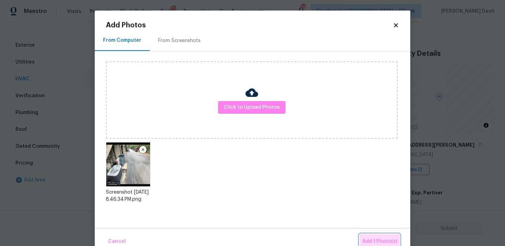
click at [386, 240] on span "Add 1 Photo(s)" at bounding box center [379, 241] width 35 height 9
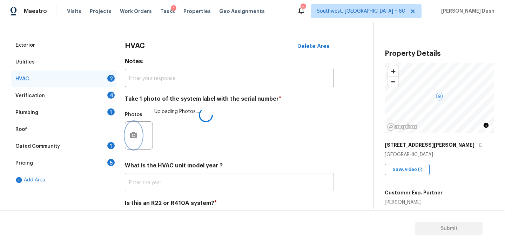
scroll to position [115, 0]
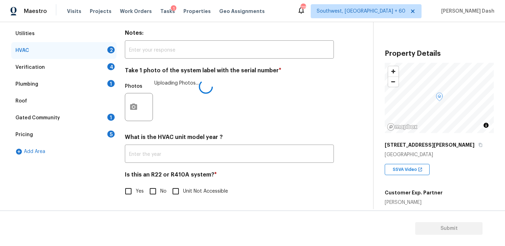
click at [125, 192] on input "Yes" at bounding box center [128, 191] width 15 height 15
checkbox input "true"
click at [87, 67] on div "Verification 4" at bounding box center [63, 67] width 105 height 17
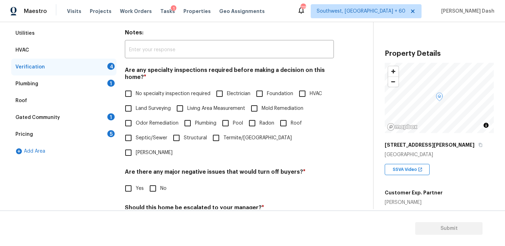
click at [140, 90] on span "No specialty inspection required" at bounding box center [173, 93] width 75 height 7
click at [136, 90] on input "No specialty inspection required" at bounding box center [128, 93] width 15 height 15
checkbox input "true"
click at [152, 182] on input "No" at bounding box center [153, 189] width 15 height 15
checkbox input "true"
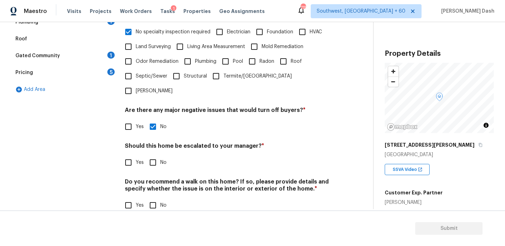
scroll to position [176, 0]
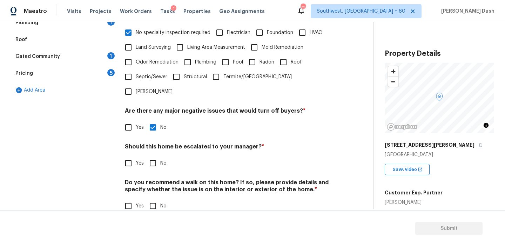
click at [154, 156] on input "No" at bounding box center [153, 163] width 15 height 15
checkbox input "true"
click at [154, 199] on input "No" at bounding box center [153, 206] width 15 height 15
checkbox input "true"
click at [107, 121] on div "Exterior Utilities HVAC Verification Plumbing 1 Roof Gated Community 1 Pricing …" at bounding box center [63, 84] width 105 height 275
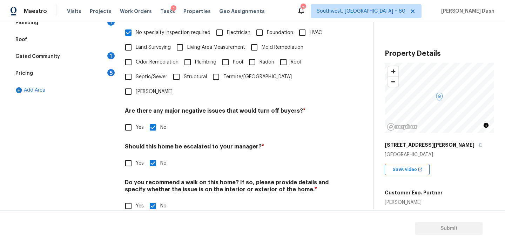
scroll to position [77, 0]
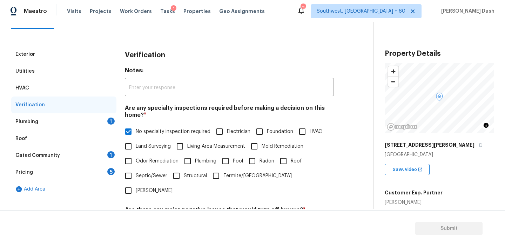
click at [100, 113] on div "Exterior Utilities HVAC Verification Plumbing 1 Roof Gated Community 1 Pricing …" at bounding box center [63, 183] width 105 height 275
click at [100, 127] on div "Plumbing 1" at bounding box center [63, 121] width 105 height 17
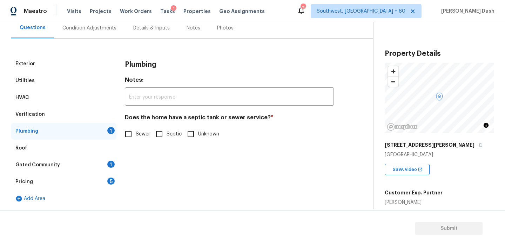
scroll to position [68, 0]
click at [123, 133] on input "Sewer" at bounding box center [128, 134] width 15 height 15
checkbox input "true"
click at [105, 168] on div "Gated Community 1" at bounding box center [63, 164] width 105 height 17
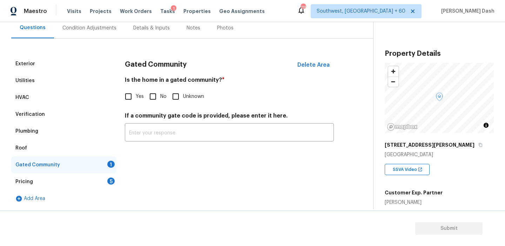
click at [155, 106] on div "Gated Community Delete Area Is the home in a gated community? * Yes No Unknown …" at bounding box center [229, 102] width 209 height 94
click at [162, 92] on label "No" at bounding box center [156, 96] width 21 height 15
click at [160, 92] on input "No" at bounding box center [153, 96] width 15 height 15
checkbox input "true"
click at [106, 176] on div "Pricing 5" at bounding box center [63, 181] width 105 height 17
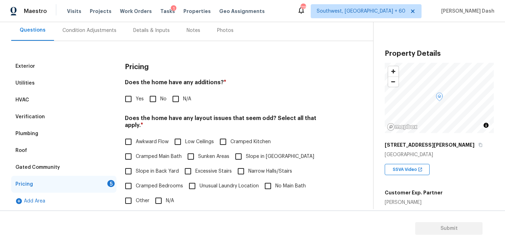
scroll to position [0, 0]
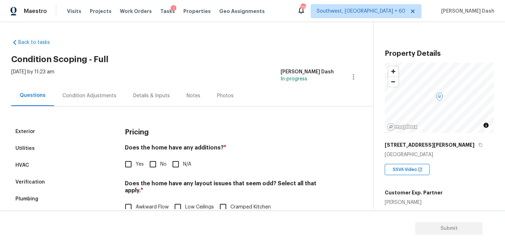
click at [156, 159] on input "No" at bounding box center [153, 164] width 15 height 15
checkbox input "true"
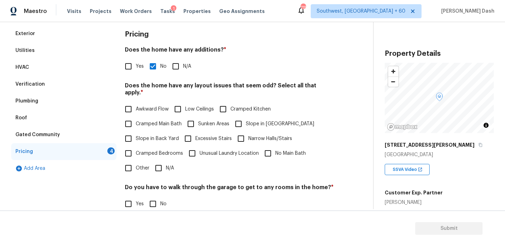
click at [156, 153] on label "Cramped Bedrooms" at bounding box center [152, 153] width 62 height 15
click at [136, 153] on input "Cramped Bedrooms" at bounding box center [128, 153] width 15 height 15
checkbox input "true"
click at [158, 162] on input "N/A" at bounding box center [158, 168] width 15 height 15
checkbox input "true"
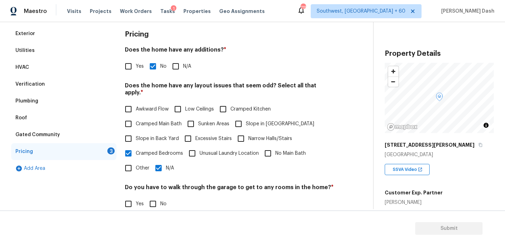
click at [155, 153] on div "Awkward Flow Low Ceilings Cramped Kitchen Cramped Main Bath Sunken Areas Slope …" at bounding box center [229, 139] width 209 height 74
click at [232, 106] on span "Cramped Kitchen" at bounding box center [250, 109] width 40 height 7
click at [230, 102] on input "Cramped Kitchen" at bounding box center [223, 109] width 15 height 15
checkbox input "true"
click at [134, 147] on input "Cramped Bedrooms" at bounding box center [128, 153] width 15 height 15
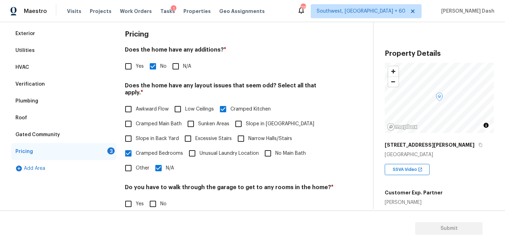
checkbox input "false"
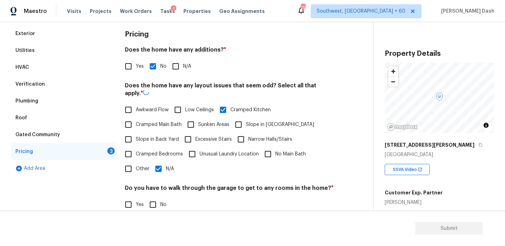
click at [157, 168] on input "N/A" at bounding box center [158, 168] width 15 height 15
checkbox input "false"
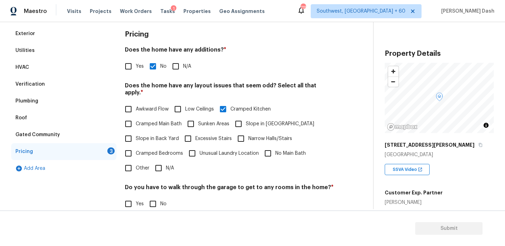
scroll to position [175, 0]
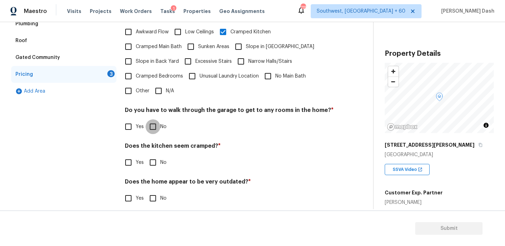
click at [153, 125] on input "No" at bounding box center [153, 126] width 15 height 15
checkbox input "true"
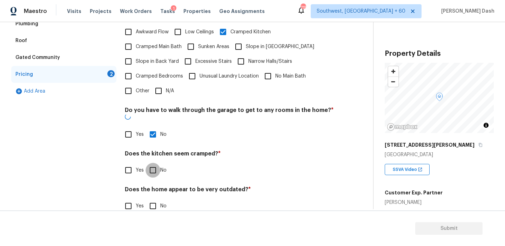
click at [153, 163] on input "No" at bounding box center [153, 170] width 15 height 15
checkbox input "true"
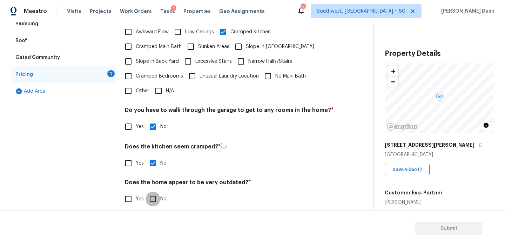
click at [153, 196] on input "No" at bounding box center [153, 198] width 15 height 15
checkbox input "true"
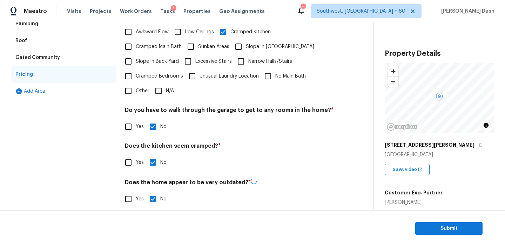
click at [96, 163] on div "Exterior Utilities HVAC Verification Plumbing Roof Gated Community Pricing Add …" at bounding box center [63, 81] width 105 height 267
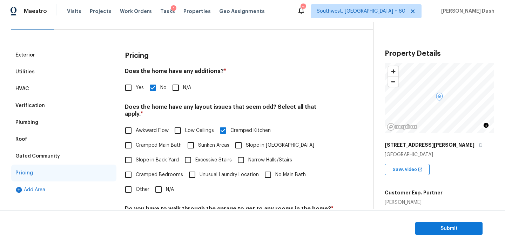
scroll to position [14, 0]
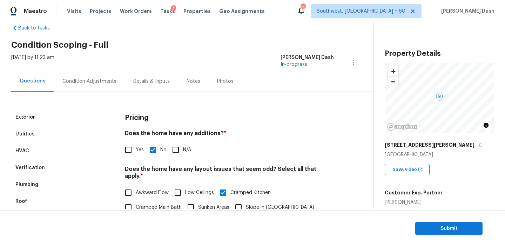
click at [83, 73] on div "Condition Adjustments" at bounding box center [89, 81] width 71 height 21
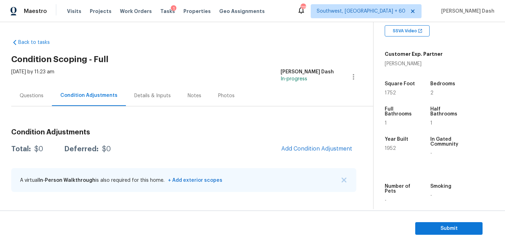
scroll to position [162, 0]
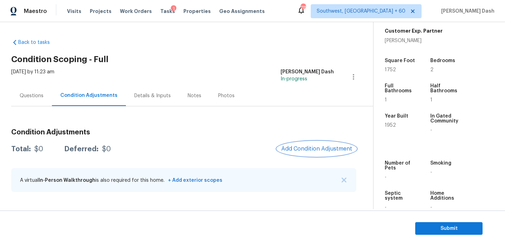
click at [325, 153] on button "Add Condition Adjustment" at bounding box center [316, 148] width 79 height 15
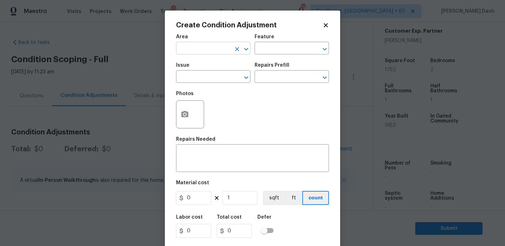
click at [193, 50] on input "text" at bounding box center [203, 48] width 55 height 11
click at [185, 67] on li "Roof" at bounding box center [213, 65] width 74 height 12
type input "Roof"
click at [270, 47] on input "text" at bounding box center [282, 48] width 55 height 11
click at [235, 50] on icon "Clear" at bounding box center [237, 49] width 4 height 4
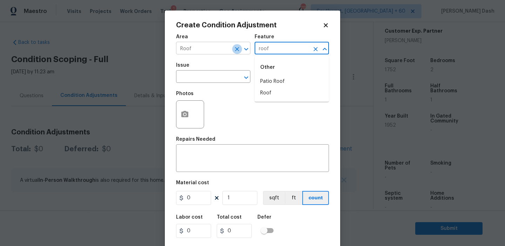
type input "roof"
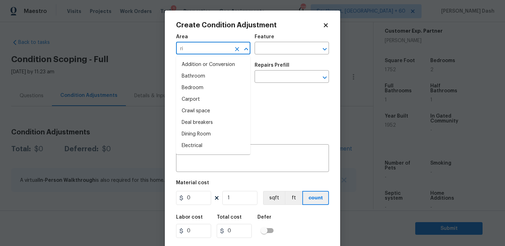
type input "rin"
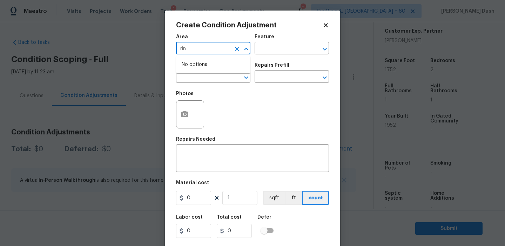
click at [237, 46] on icon "Clear" at bounding box center [237, 49] width 7 height 7
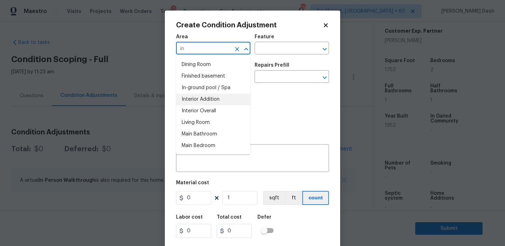
click at [209, 108] on li "Interior Overall" at bounding box center [213, 111] width 74 height 12
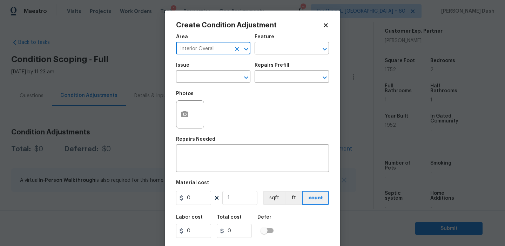
type input "Interior Overall"
click at [178, 116] on button "button" at bounding box center [184, 114] width 17 height 27
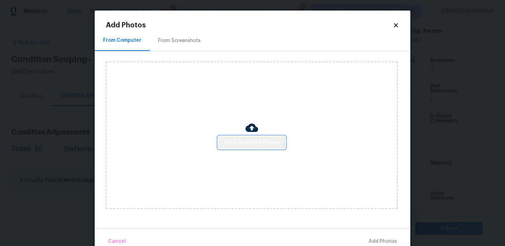
click at [234, 137] on button "Click to Upload Photos" at bounding box center [251, 142] width 67 height 13
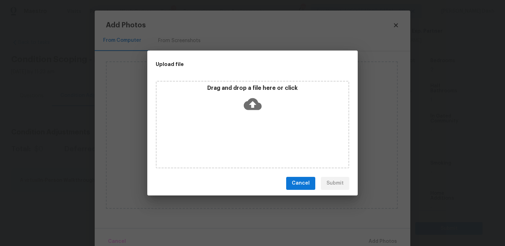
click at [234, 137] on div "Drag and drop a file here or click" at bounding box center [253, 125] width 194 height 88
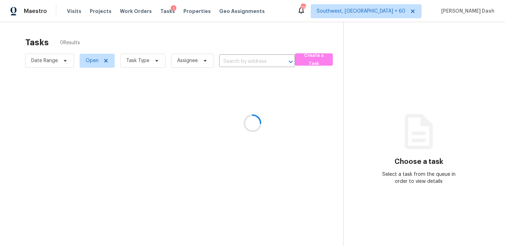
click at [235, 65] on div at bounding box center [252, 123] width 505 height 246
click at [235, 64] on div at bounding box center [252, 123] width 505 height 246
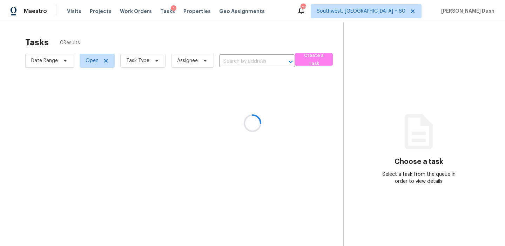
click at [235, 58] on div at bounding box center [252, 123] width 505 height 246
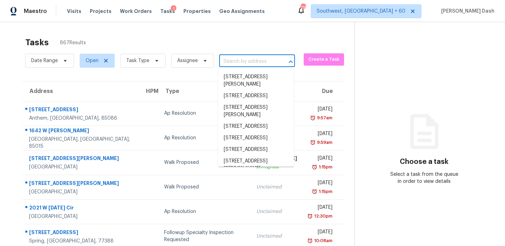
click at [235, 58] on input "text" at bounding box center [247, 61] width 56 height 11
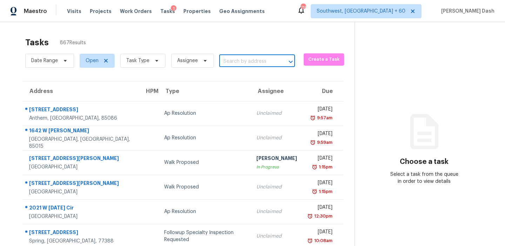
click at [235, 58] on input "text" at bounding box center [247, 61] width 56 height 11
paste input "120 Ralph McGill Blvd NE Apt 1305, Atlanta, GA 30308"
type input "120 Ralph McGill Blvd"
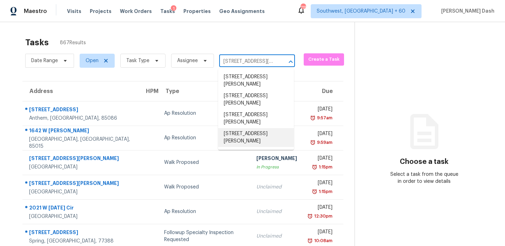
click at [269, 141] on li "120 Ralph McGill Blvd NE Apt 1305, Atlanta, GA 30308" at bounding box center [256, 137] width 76 height 19
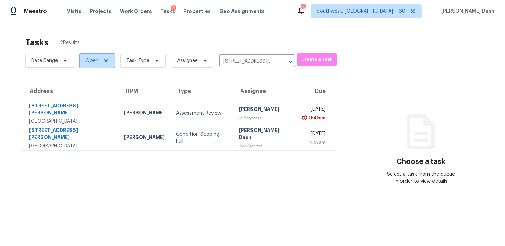
click at [99, 58] on span "Open" at bounding box center [97, 61] width 35 height 14
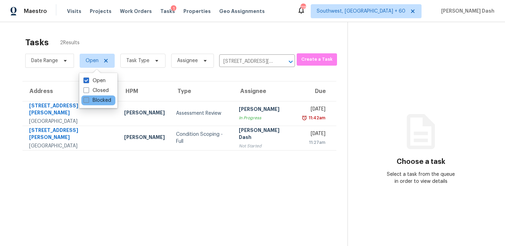
click at [96, 101] on label "Blocked" at bounding box center [97, 100] width 28 height 7
click at [88, 101] on input "Blocked" at bounding box center [85, 99] width 5 height 5
checkbox input "true"
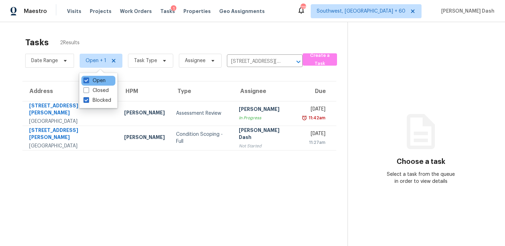
click at [99, 85] on div "Open" at bounding box center [98, 81] width 34 height 10
click at [100, 82] on label "Open" at bounding box center [94, 80] width 22 height 7
click at [88, 82] on input "Open" at bounding box center [85, 79] width 5 height 5
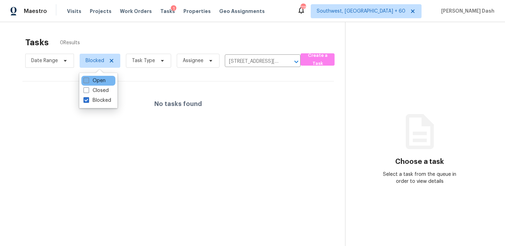
click at [98, 79] on label "Open" at bounding box center [94, 80] width 22 height 7
click at [88, 79] on input "Open" at bounding box center [85, 79] width 5 height 5
checkbox input "true"
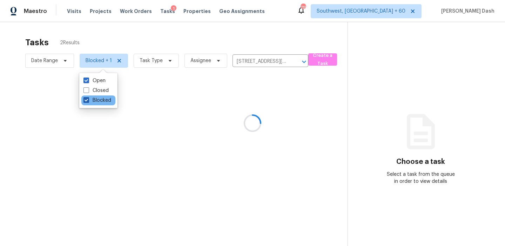
click at [98, 98] on label "Blocked" at bounding box center [97, 100] width 28 height 7
click at [88, 98] on input "Blocked" at bounding box center [85, 99] width 5 height 5
checkbox input "false"
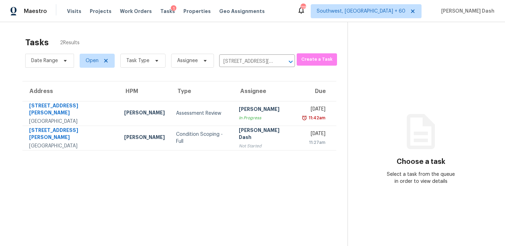
click at [103, 39] on div "Tasks 2 Results" at bounding box center [186, 42] width 322 height 18
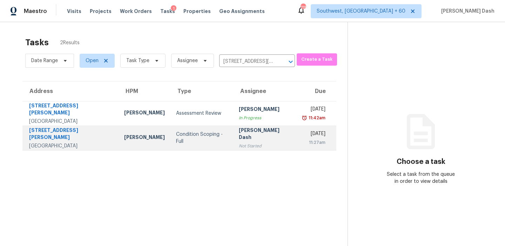
click at [137, 140] on div "Juan Lozano" at bounding box center [144, 138] width 41 height 9
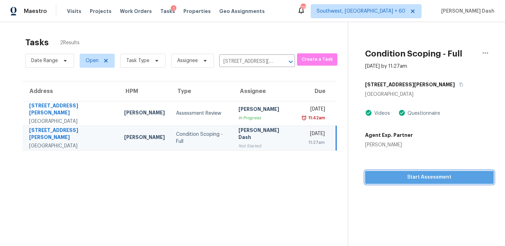
click at [395, 178] on span "Start Assessment" at bounding box center [429, 177] width 117 height 9
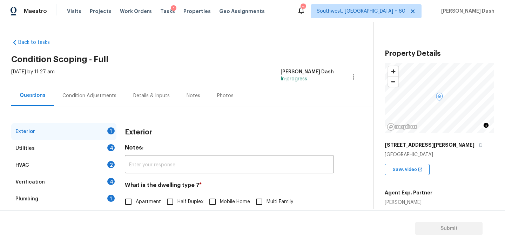
scroll to position [54, 0]
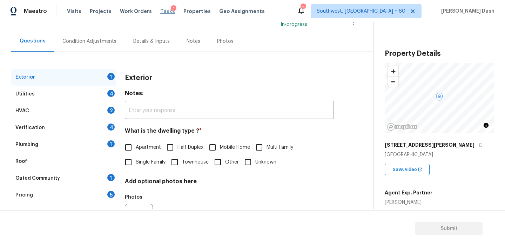
click at [160, 10] on span "Tasks" at bounding box center [167, 11] width 15 height 5
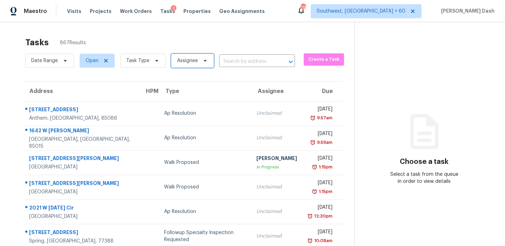
click at [192, 62] on span "Assignee" at bounding box center [187, 60] width 21 height 7
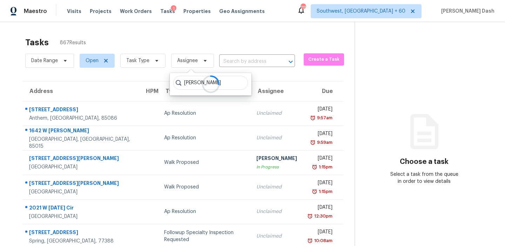
type input "soumya"
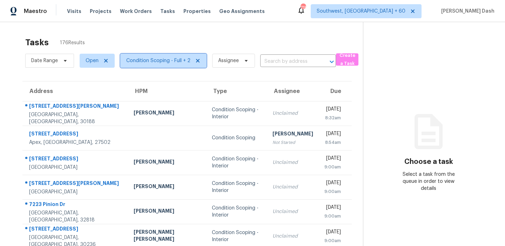
click at [167, 64] on span "Condition Scoping - Full + 2" at bounding box center [158, 60] width 64 height 7
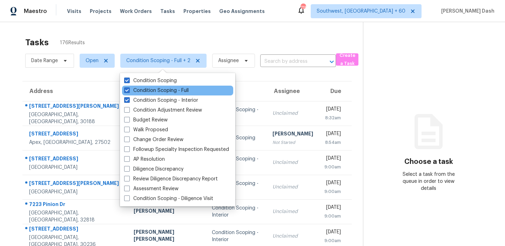
click at [168, 94] on div "Condition Scoping - Full" at bounding box center [177, 91] width 111 height 10
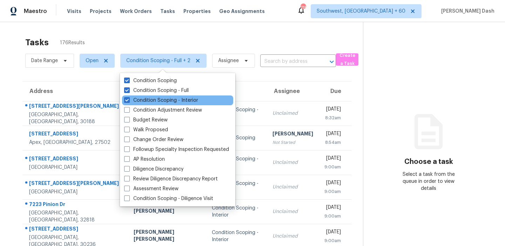
click at [168, 104] on div "Condition Scoping - Interior" at bounding box center [177, 100] width 111 height 10
click at [168, 97] on label "Condition Scoping - Interior" at bounding box center [161, 100] width 74 height 7
click at [129, 97] on input "Condition Scoping - Interior" at bounding box center [126, 99] width 5 height 5
checkbox input "false"
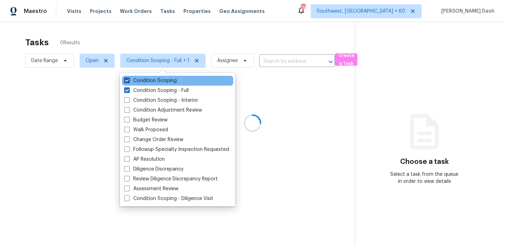
click at [168, 79] on label "Condition Scoping" at bounding box center [150, 80] width 53 height 7
click at [129, 79] on input "Condition Scoping" at bounding box center [126, 79] width 5 height 5
checkbox input "false"
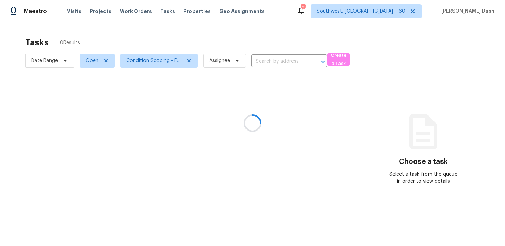
click at [151, 32] on div at bounding box center [252, 123] width 505 height 246
click at [146, 38] on div at bounding box center [252, 123] width 505 height 246
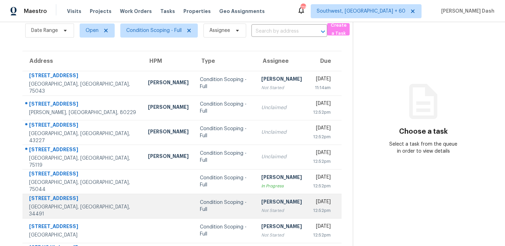
scroll to position [119, 0]
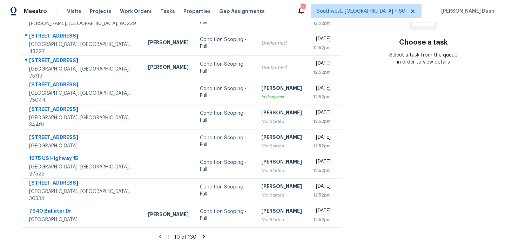
click at [203, 236] on icon at bounding box center [204, 236] width 2 height 4
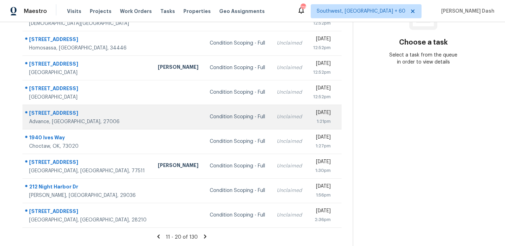
click at [210, 114] on div "Condition Scoping - Full" at bounding box center [237, 116] width 55 height 7
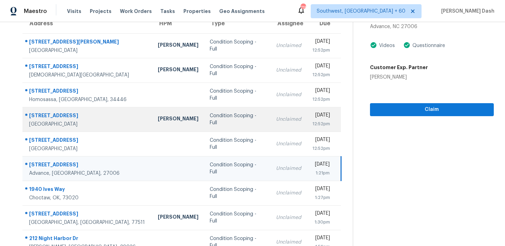
scroll to position [36, 0]
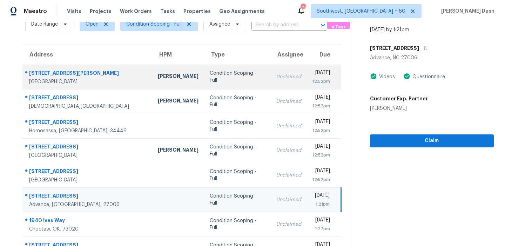
click at [231, 74] on td "Condition Scoping - Full" at bounding box center [237, 77] width 67 height 25
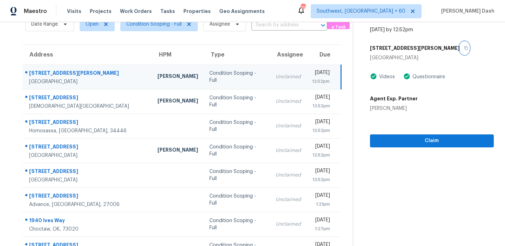
click at [464, 47] on icon "button" at bounding box center [466, 48] width 4 height 4
click at [423, 42] on div "[STREET_ADDRESS][PERSON_NAME]" at bounding box center [432, 48] width 124 height 13
click at [464, 47] on icon "button" at bounding box center [466, 48] width 4 height 4
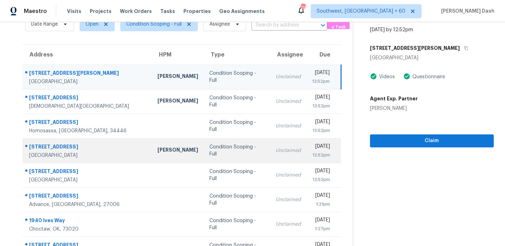
click at [209, 153] on div "Condition Scoping - Full" at bounding box center [236, 150] width 55 height 14
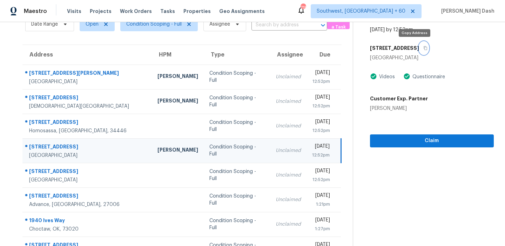
click at [423, 48] on icon "button" at bounding box center [425, 48] width 4 height 4
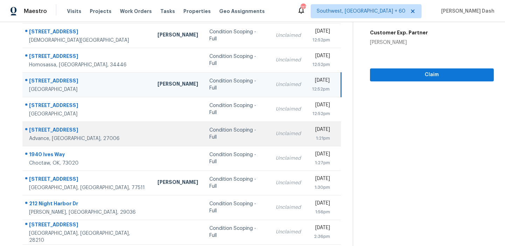
scroll to position [119, 0]
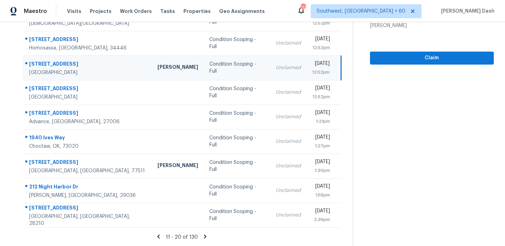
click at [205, 235] on icon at bounding box center [205, 236] width 2 height 4
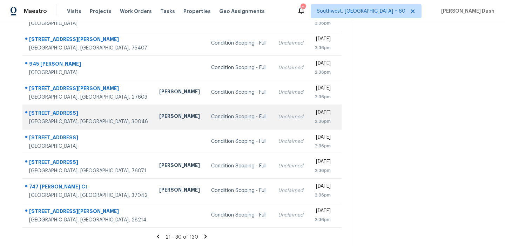
click at [211, 115] on div "Condition Scoping - Full" at bounding box center [238, 116] width 55 height 7
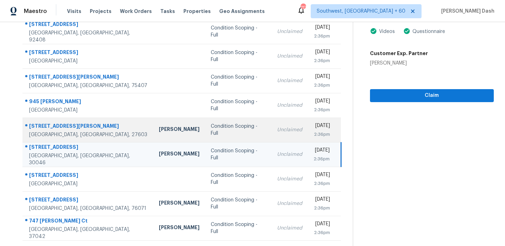
scroll to position [32, 0]
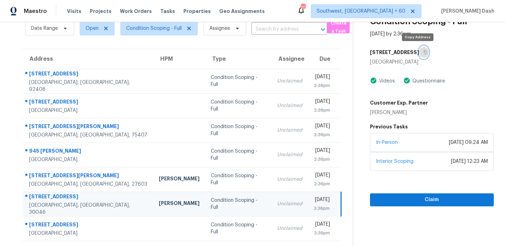
click at [419, 47] on button "button" at bounding box center [423, 52] width 9 height 13
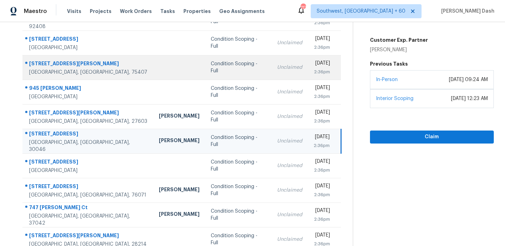
scroll to position [119, 0]
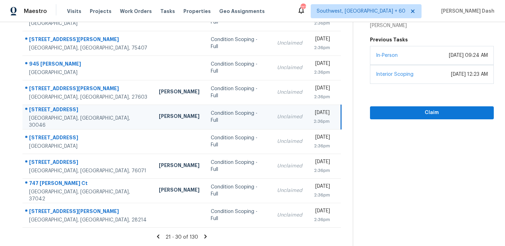
click at [203, 235] on icon at bounding box center [205, 236] width 6 height 6
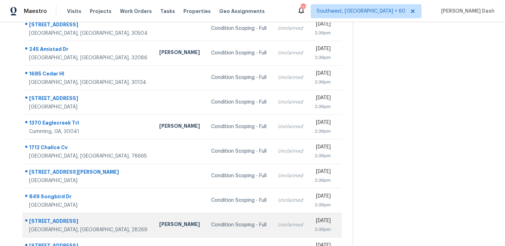
scroll to position [16, 0]
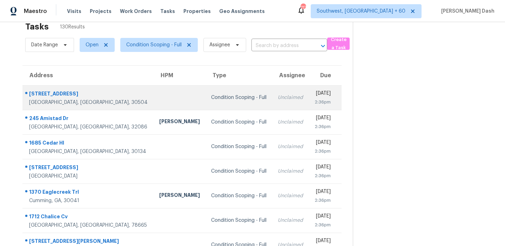
click at [208, 102] on td "Condition Scoping - Full" at bounding box center [238, 97] width 67 height 25
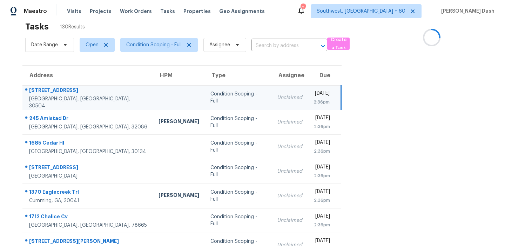
scroll to position [0, 0]
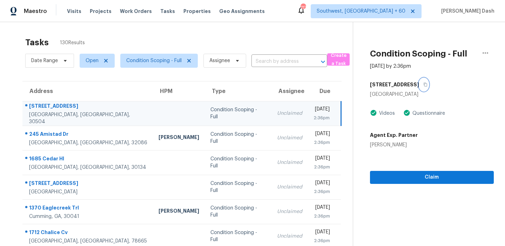
click at [427, 83] on icon "button" at bounding box center [425, 84] width 4 height 4
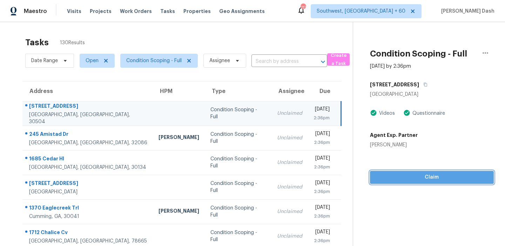
click at [398, 180] on span "Claim" at bounding box center [432, 177] width 113 height 9
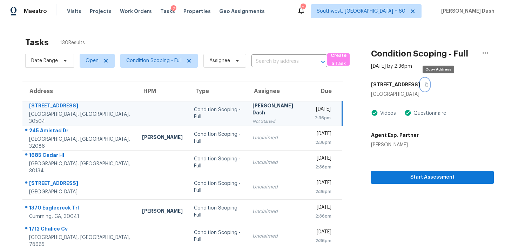
click at [430, 82] on button "button" at bounding box center [424, 84] width 9 height 13
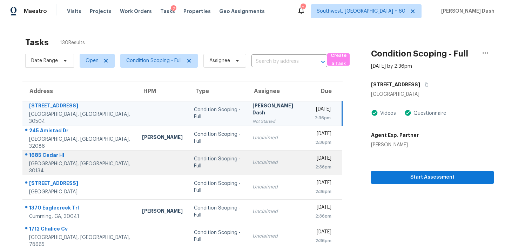
click at [200, 168] on td "Condition Scoping - Full" at bounding box center [217, 162] width 59 height 25
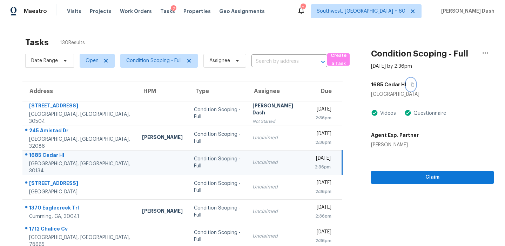
click at [410, 86] on icon "button" at bounding box center [412, 84] width 4 height 4
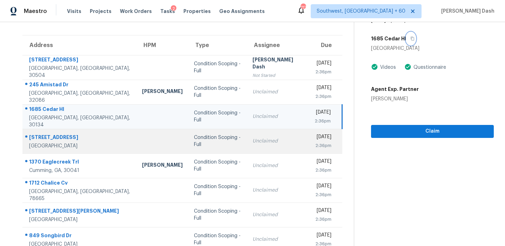
scroll to position [48, 0]
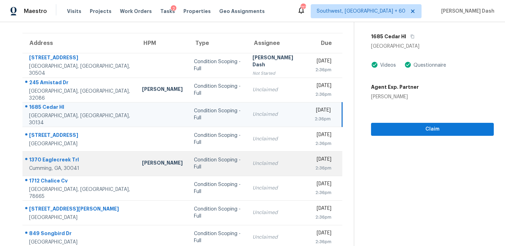
click at [215, 162] on td "Condition Scoping - Full" at bounding box center [217, 163] width 59 height 25
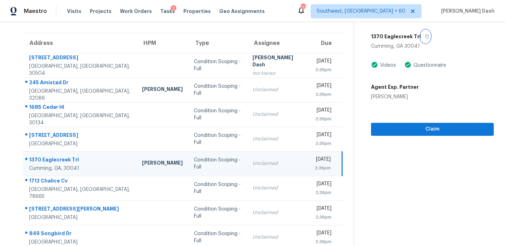
click at [425, 34] on icon "button" at bounding box center [427, 36] width 4 height 4
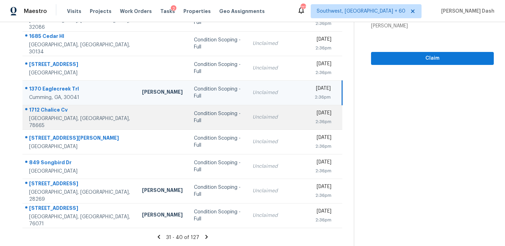
scroll to position [119, 0]
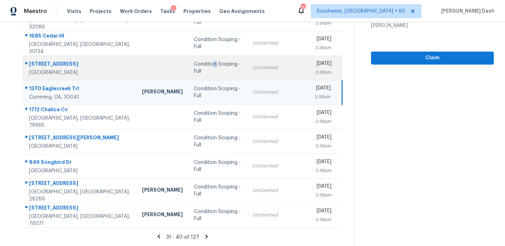
click at [194, 66] on div "Condition Scoping - Full" at bounding box center [217, 68] width 47 height 14
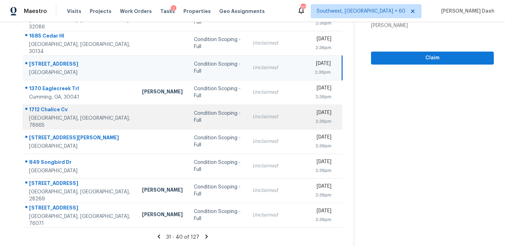
click at [143, 119] on td at bounding box center [162, 117] width 52 height 25
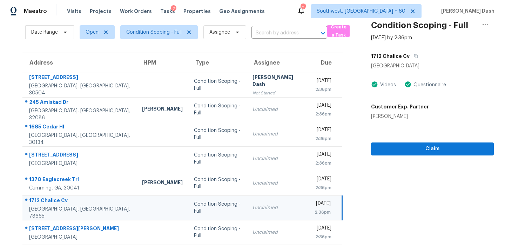
scroll to position [0, 0]
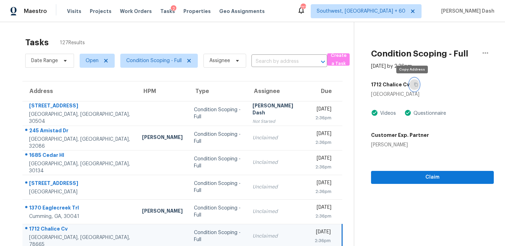
click at [414, 86] on icon "button" at bounding box center [416, 85] width 4 height 4
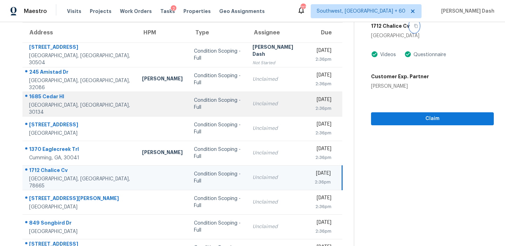
scroll to position [119, 0]
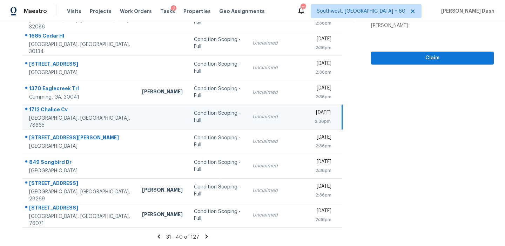
click at [204, 232] on section "Tasks 127 Results Date Range Open Condition Scoping - Full Assignee ​ Create a …" at bounding box center [182, 80] width 343 height 332
click at [205, 235] on icon at bounding box center [206, 236] width 2 height 4
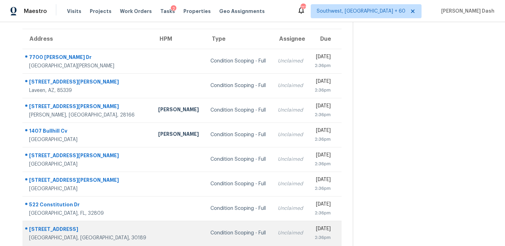
scroll to position [58, 0]
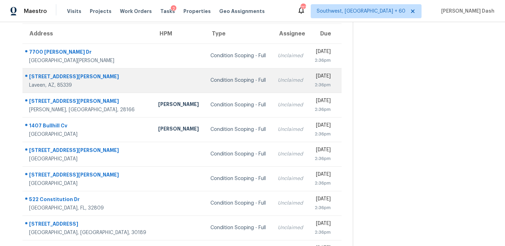
click at [210, 82] on div "Condition Scoping - Full" at bounding box center [238, 80] width 56 height 7
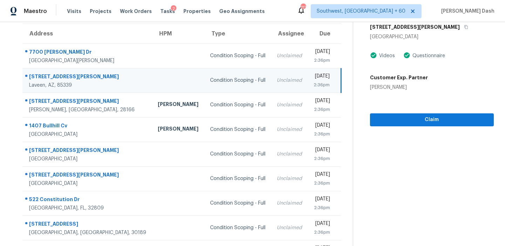
scroll to position [0, 0]
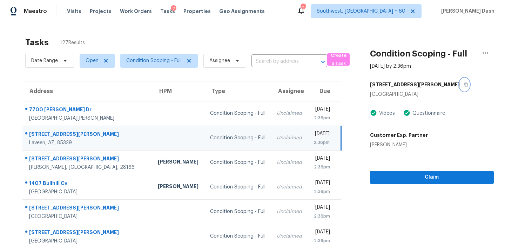
click at [464, 85] on icon "button" at bounding box center [466, 84] width 4 height 4
click at [421, 171] on button "Claim" at bounding box center [432, 177] width 124 height 13
